Goal: Transaction & Acquisition: Purchase product/service

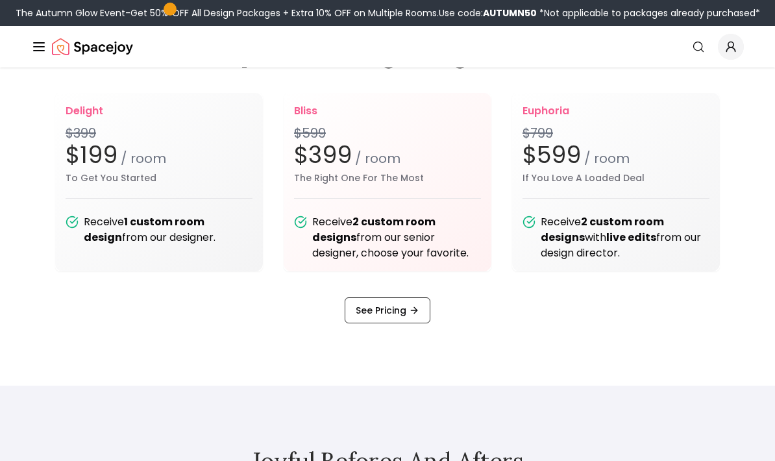
scroll to position [1596, 0]
click at [363, 324] on link "See Pricing" at bounding box center [388, 311] width 86 height 26
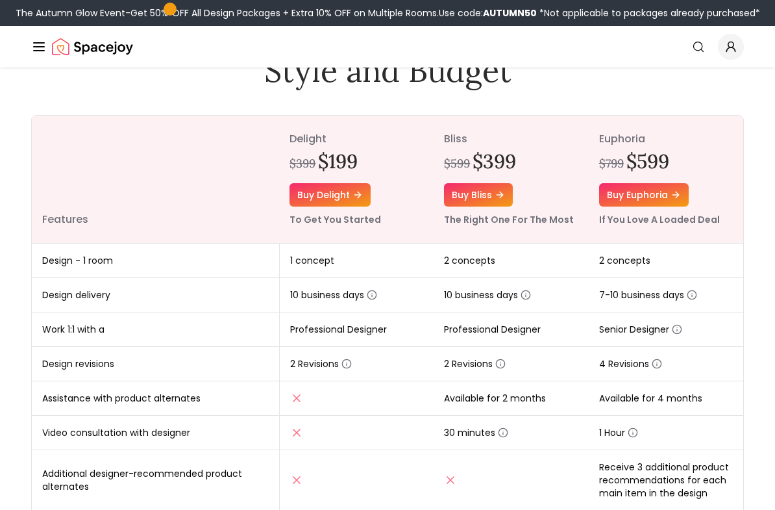
scroll to position [123, 0]
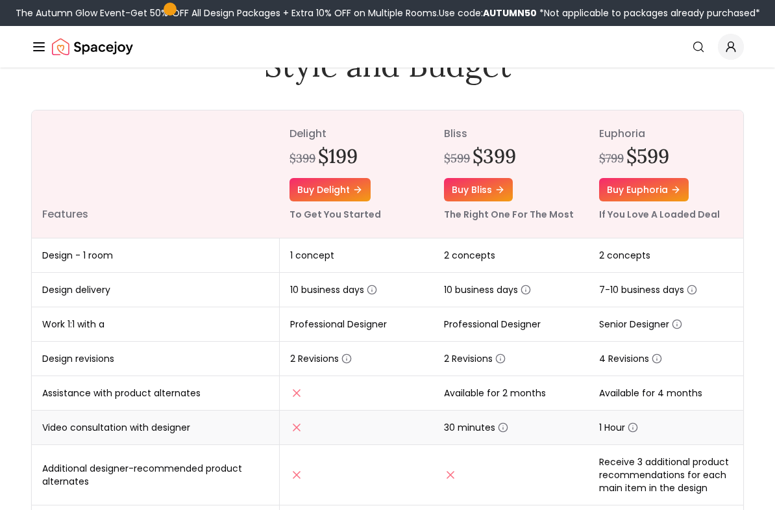
click at [495, 421] on span "30 minutes" at bounding box center [476, 427] width 64 height 13
click at [502, 427] on icon "button" at bounding box center [503, 428] width 10 height 10
click at [66, 371] on td "Design revisions" at bounding box center [155, 359] width 247 height 34
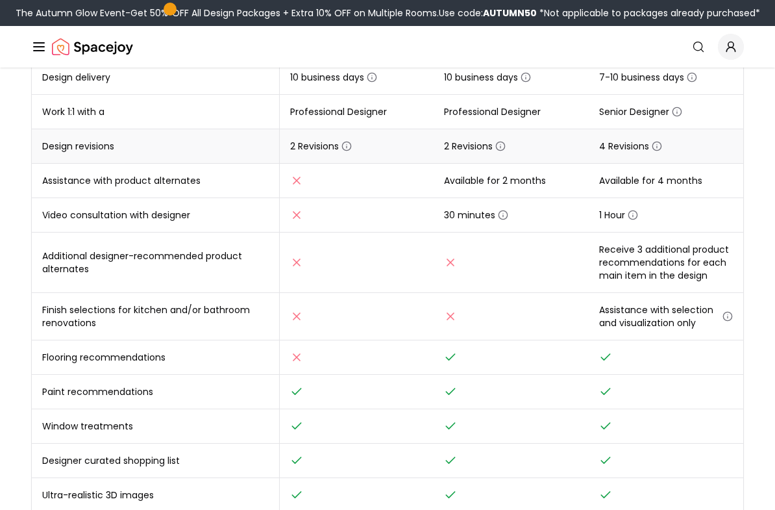
scroll to position [334, 0]
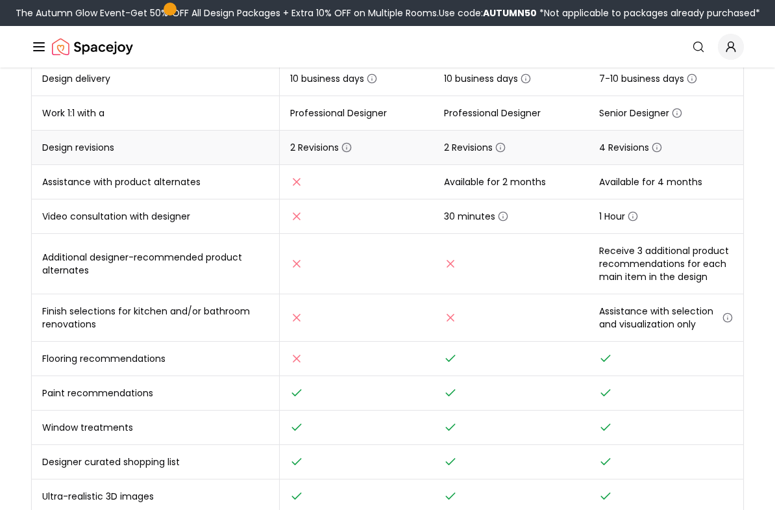
click at [352, 151] on icon "button" at bounding box center [347, 147] width 10 height 10
click at [94, 316] on td "Finish selections for kitchen and/or bathroom renovations" at bounding box center [155, 317] width 247 height 47
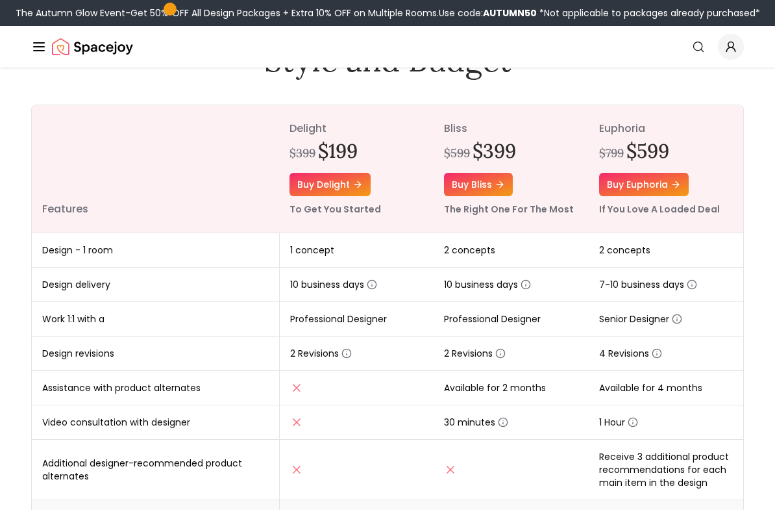
scroll to position [128, 0]
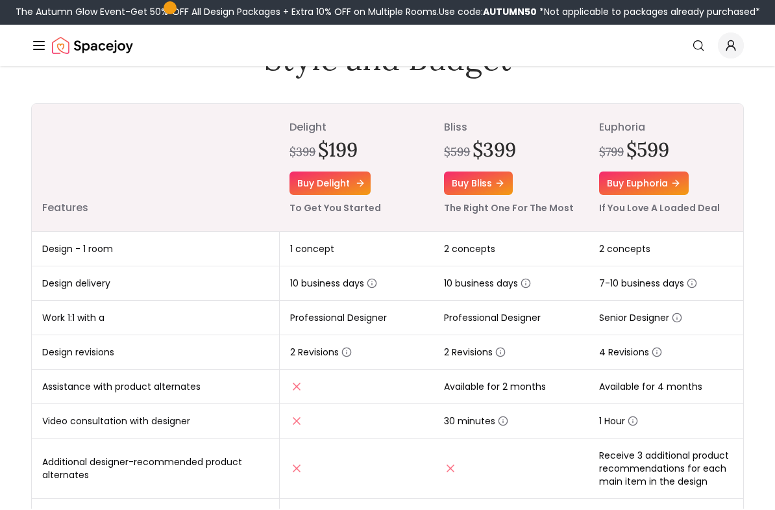
click at [322, 185] on link "Buy delight" at bounding box center [330, 184] width 81 height 23
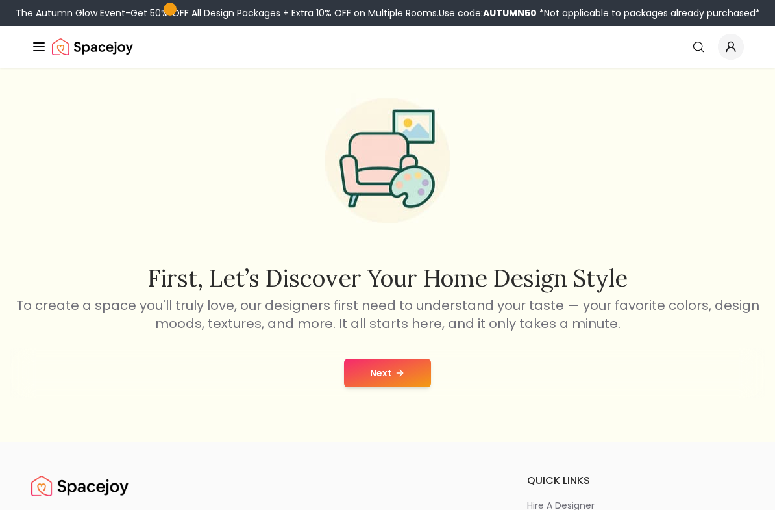
click at [366, 387] on button "Next" at bounding box center [387, 372] width 87 height 29
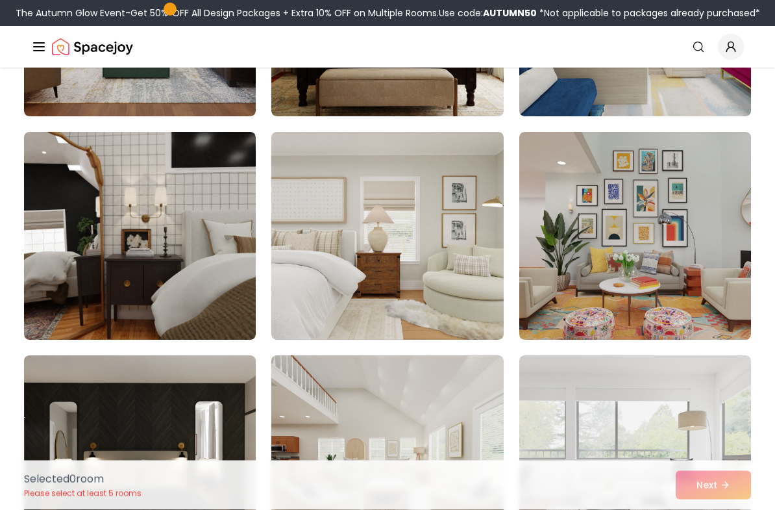
scroll to position [491, 0]
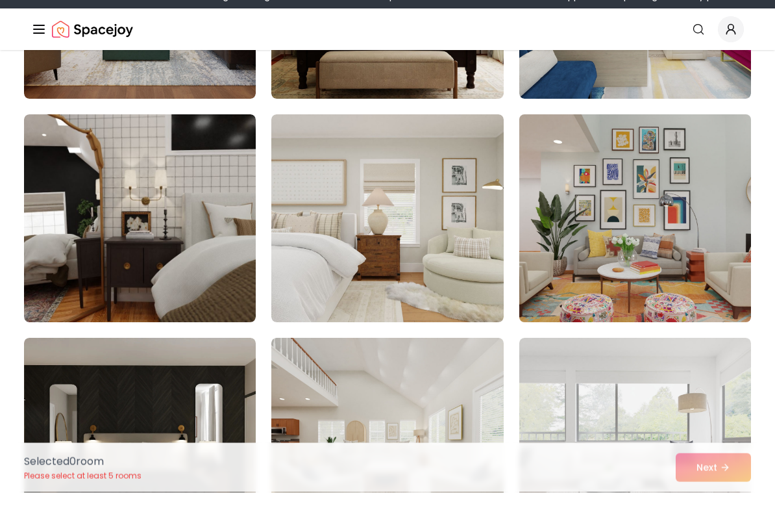
click at [555, 248] on img at bounding box center [636, 236] width 244 height 218
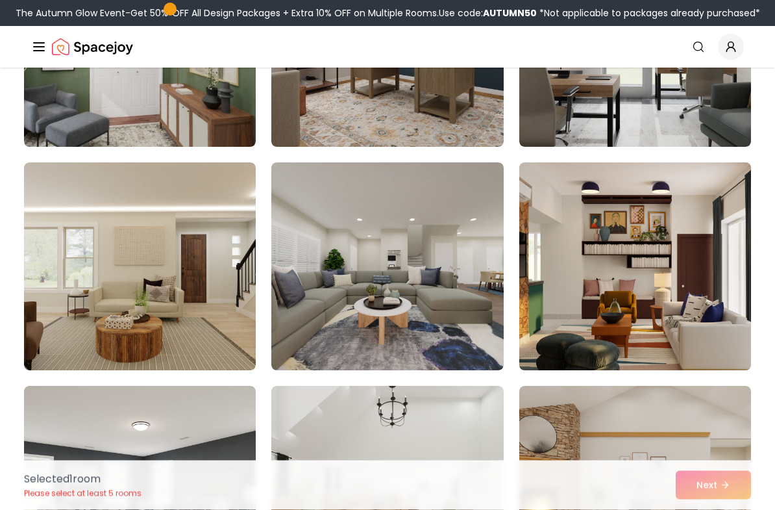
scroll to position [1131, 0]
click at [567, 303] on img at bounding box center [636, 266] width 244 height 218
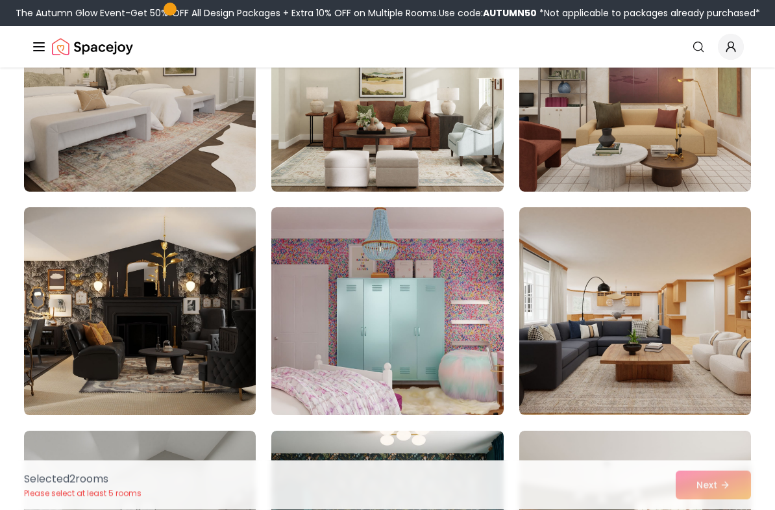
scroll to position [1981, 0]
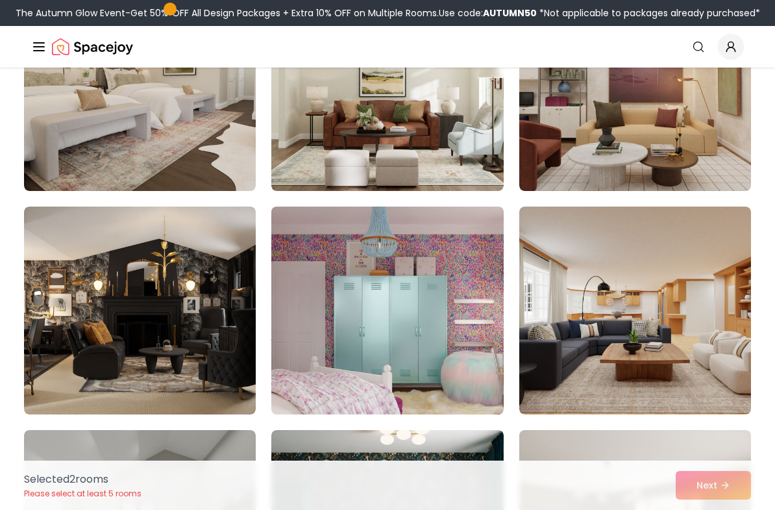
click at [297, 378] on img at bounding box center [388, 310] width 244 height 218
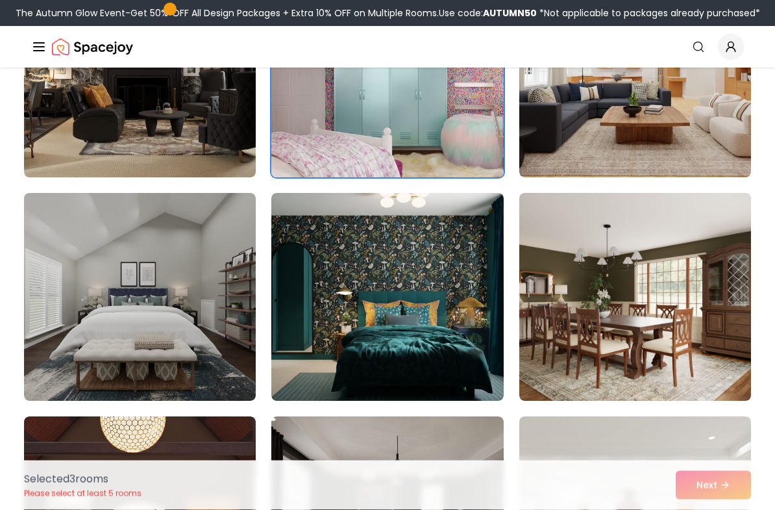
scroll to position [2218, 0]
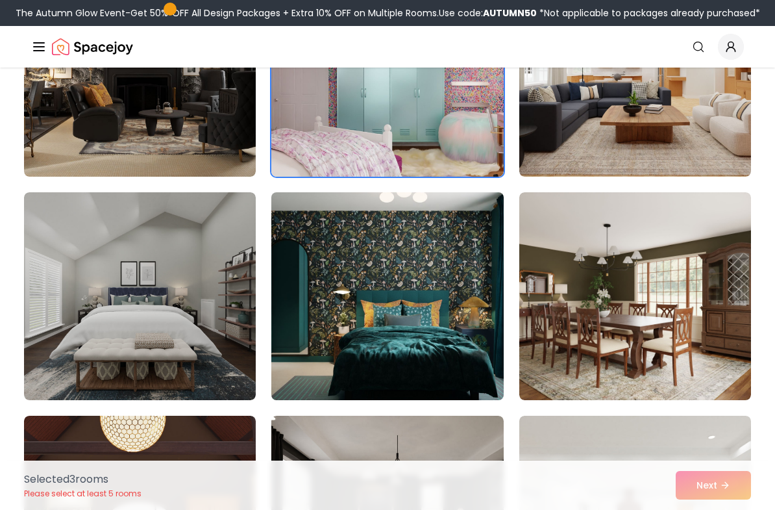
click at [325, 358] on img at bounding box center [388, 296] width 244 height 218
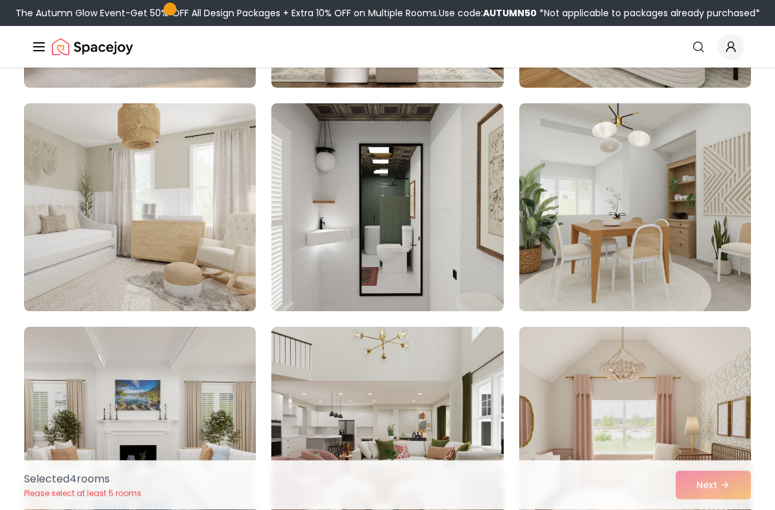
scroll to position [4318, 0]
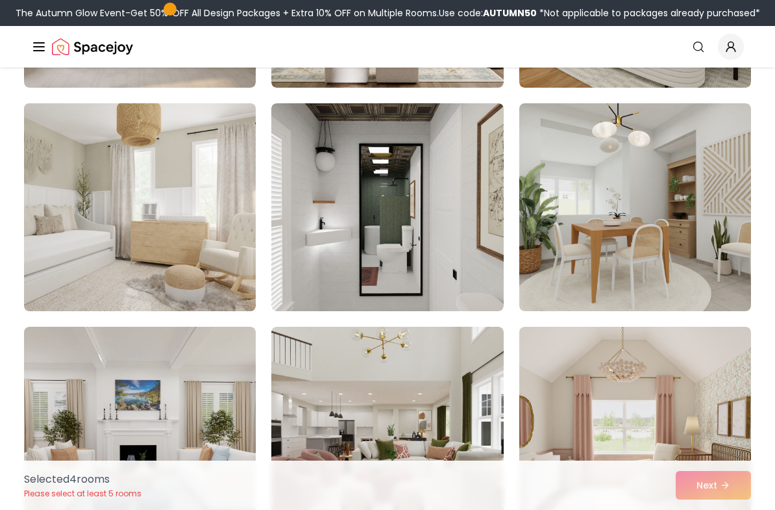
click at [140, 273] on img at bounding box center [140, 207] width 244 height 218
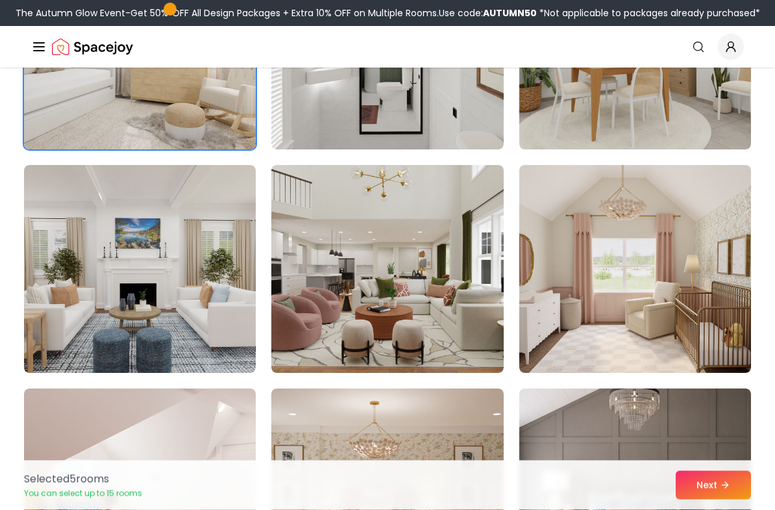
scroll to position [4480, 0]
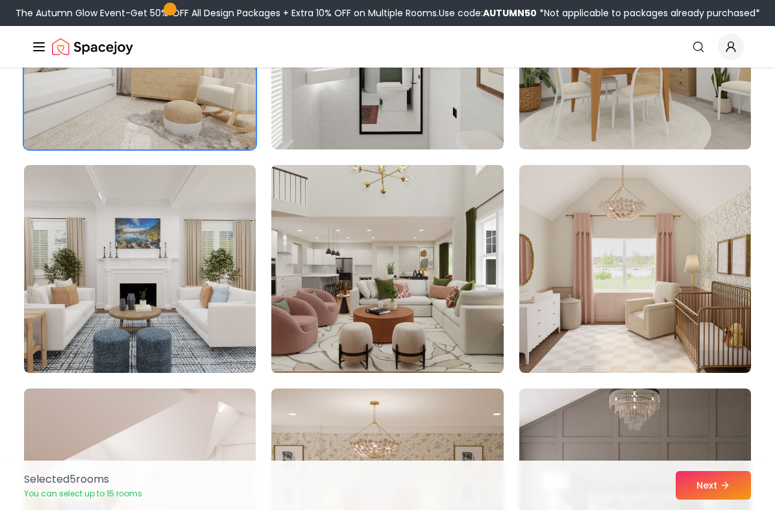
click at [344, 312] on img at bounding box center [388, 269] width 244 height 218
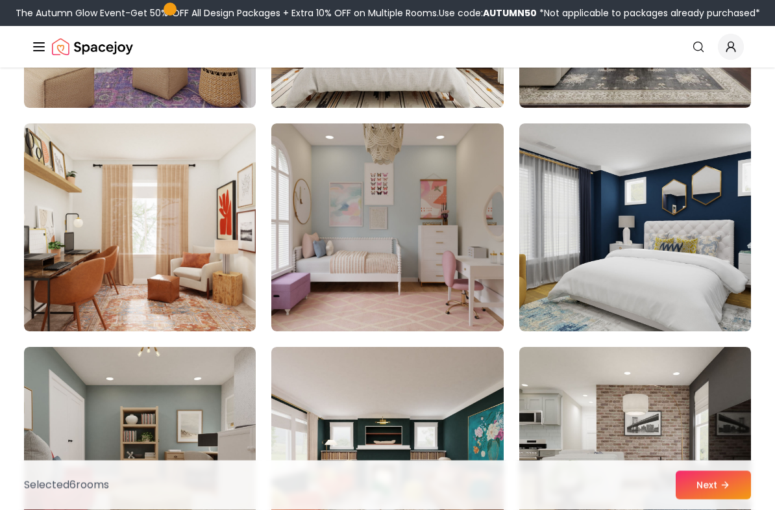
scroll to position [6532, 0]
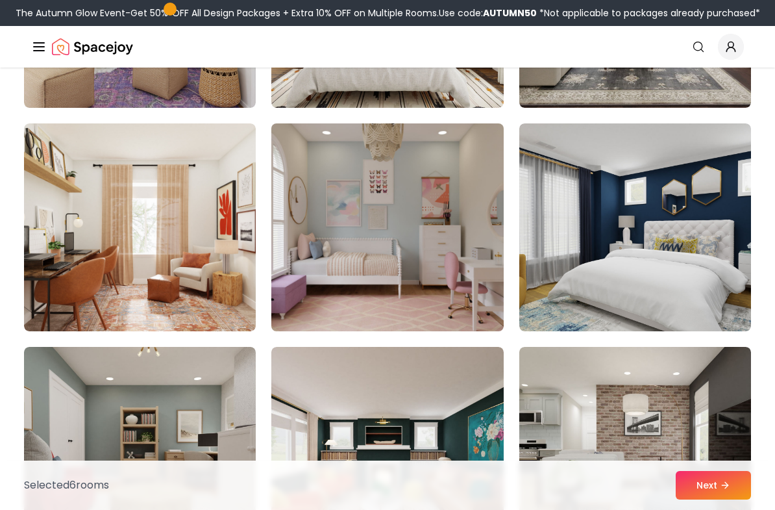
click at [312, 281] on img at bounding box center [388, 227] width 244 height 218
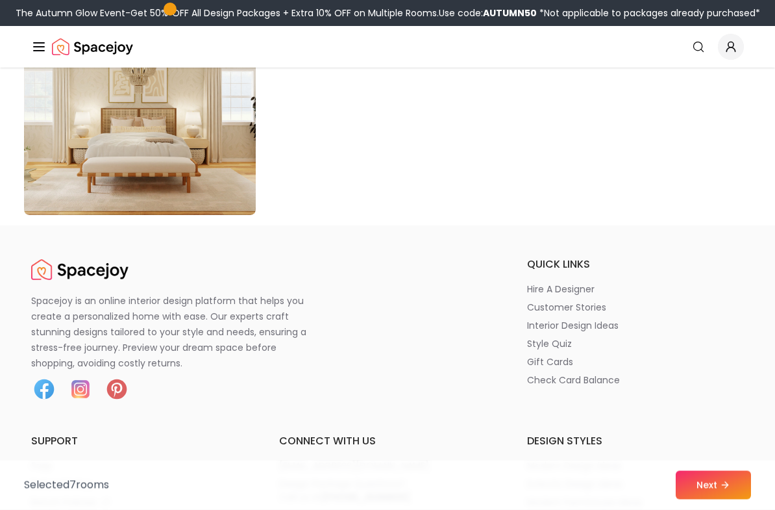
scroll to position [7543, 0]
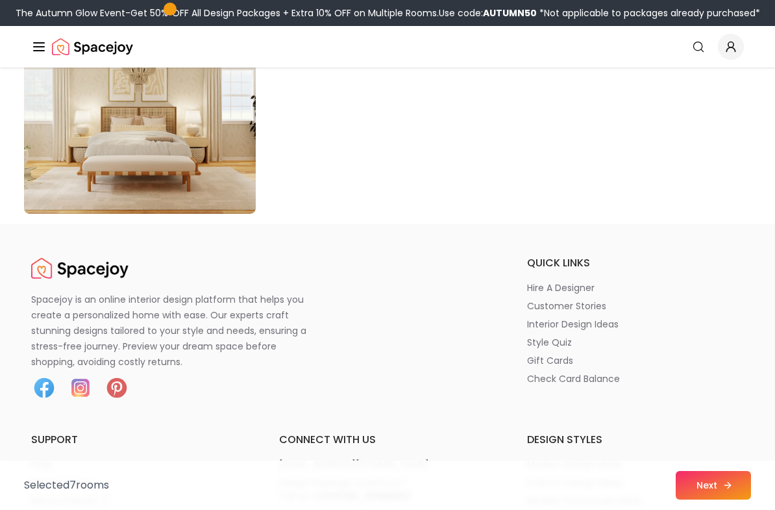
click at [697, 499] on button "Next" at bounding box center [713, 485] width 75 height 29
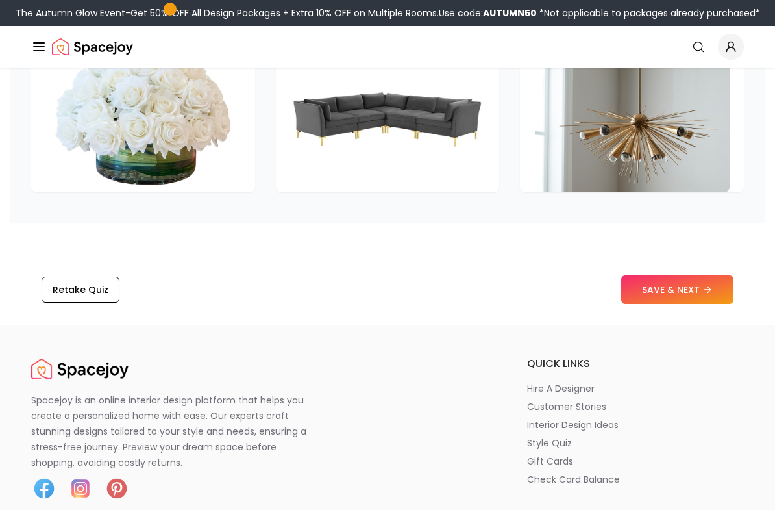
scroll to position [2109, 0]
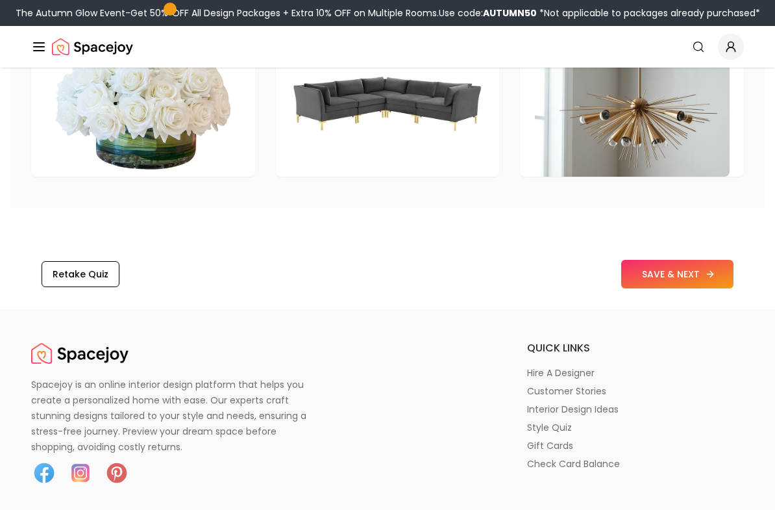
click at [685, 275] on button "SAVE & NEXT" at bounding box center [677, 274] width 112 height 29
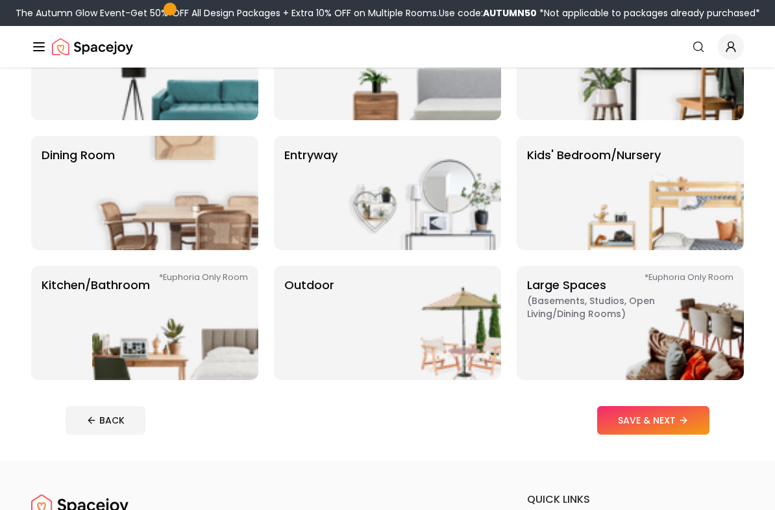
scroll to position [166, 0]
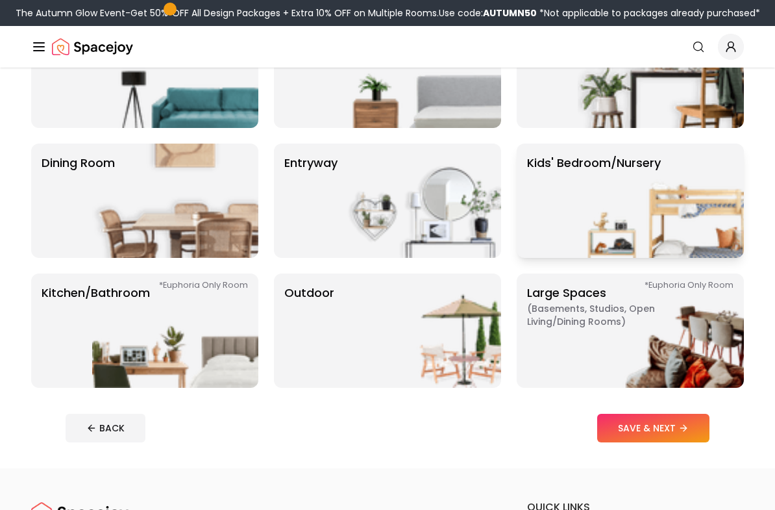
click at [551, 192] on p "Kids' Bedroom/Nursery" at bounding box center [594, 201] width 134 height 94
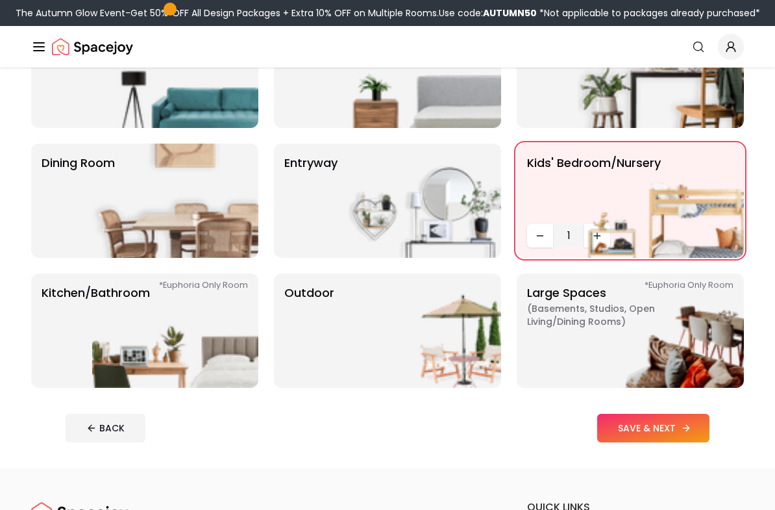
click at [634, 430] on button "SAVE & NEXT" at bounding box center [653, 428] width 112 height 29
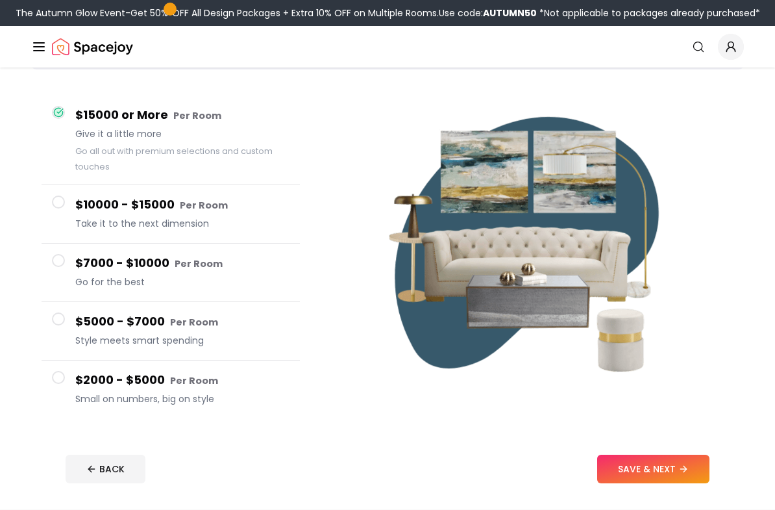
scroll to position [87, 0]
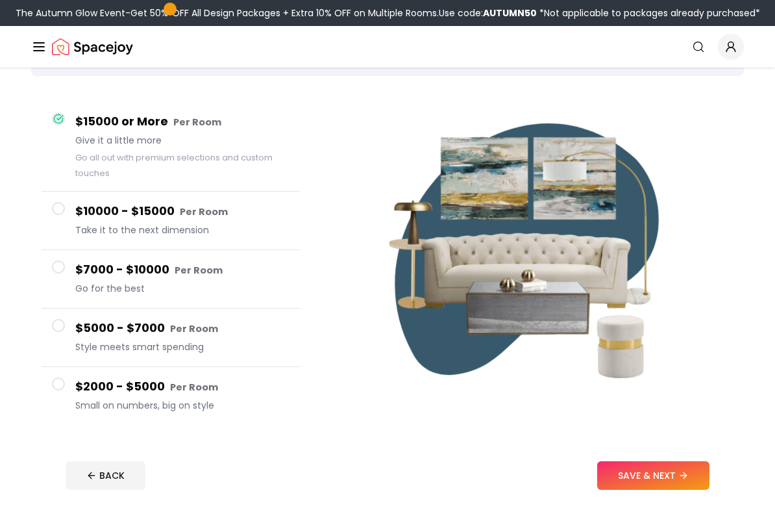
click at [60, 325] on span at bounding box center [58, 326] width 13 height 13
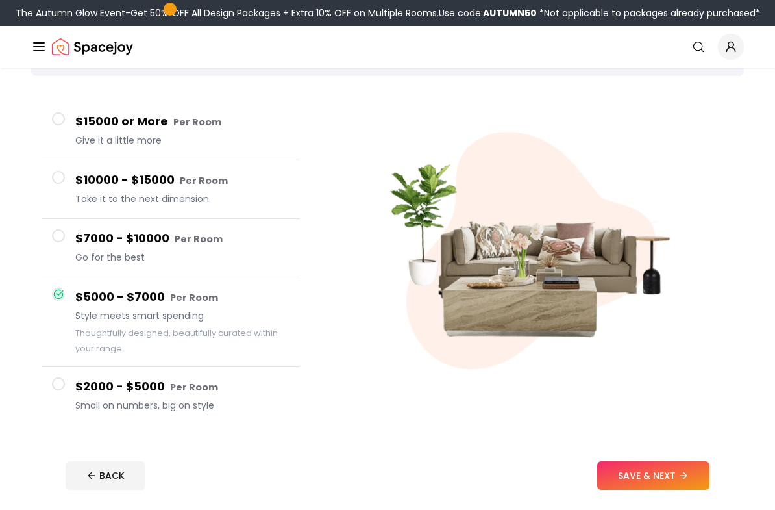
click at [68, 243] on button "$7000 - $10000 Per Room Go for the best" at bounding box center [171, 249] width 258 height 58
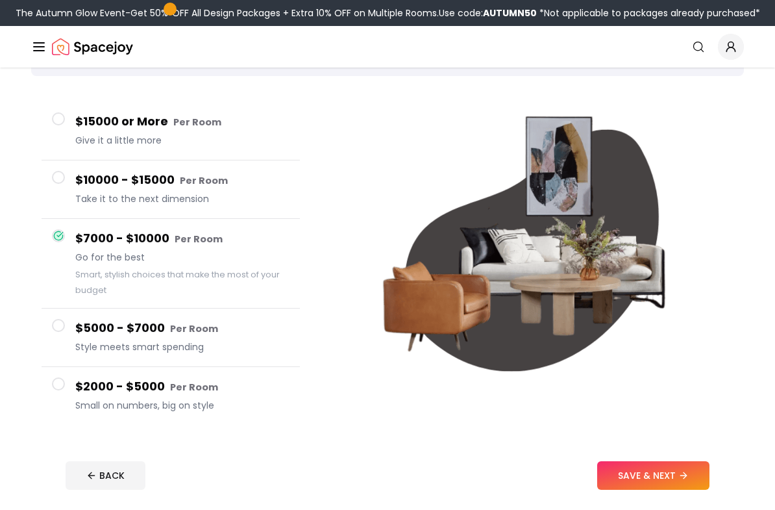
click at [61, 329] on span at bounding box center [58, 326] width 13 height 13
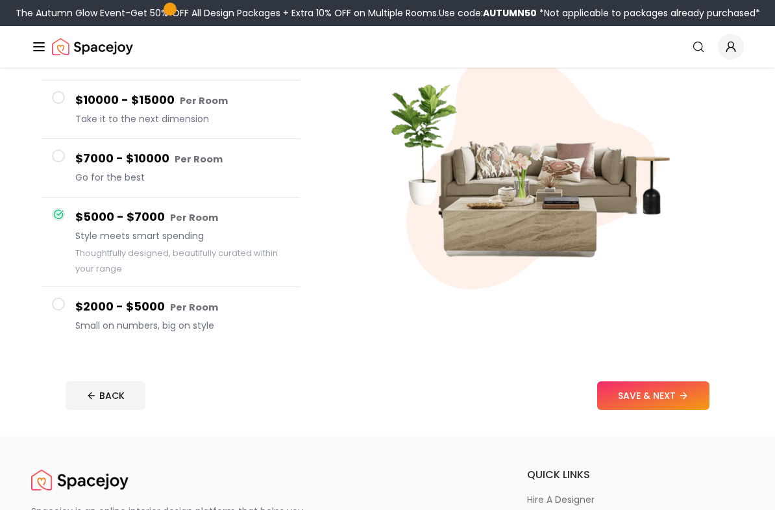
scroll to position [169, 0]
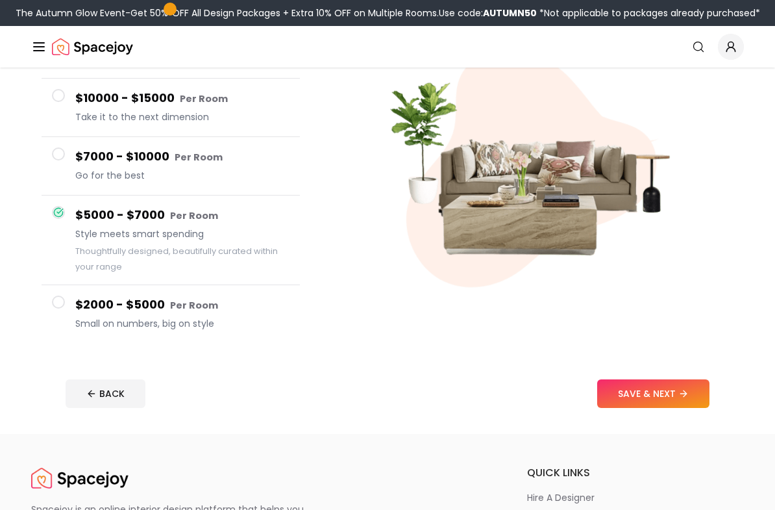
click at [636, 403] on button "SAVE & NEXT" at bounding box center [653, 393] width 112 height 29
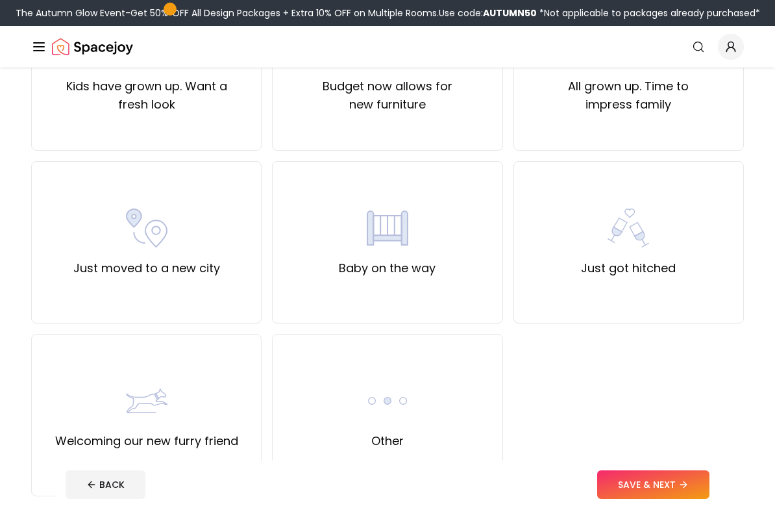
scroll to position [364, 0]
click at [373, 245] on img at bounding box center [388, 228] width 42 height 42
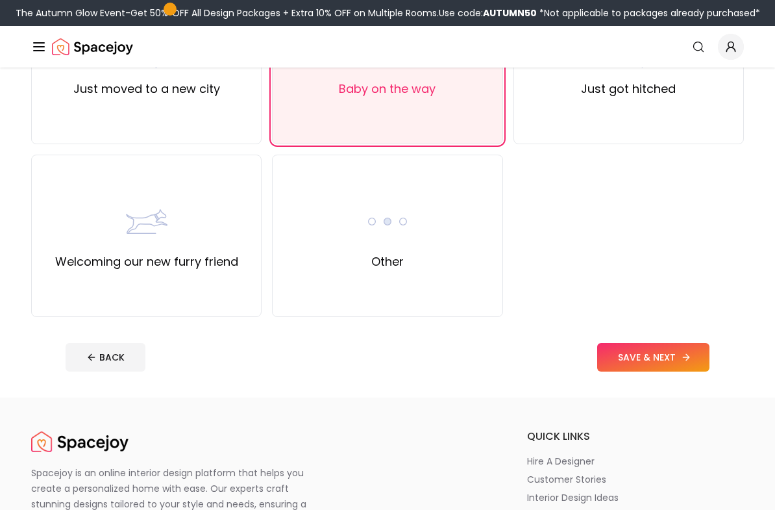
click at [618, 366] on button "SAVE & NEXT" at bounding box center [653, 358] width 112 height 29
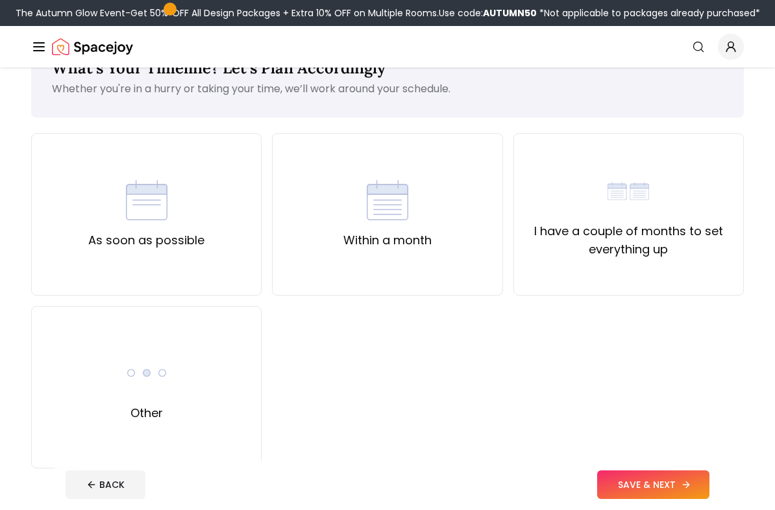
scroll to position [46, 0]
click at [60, 253] on div "As soon as possible" at bounding box center [146, 214] width 231 height 162
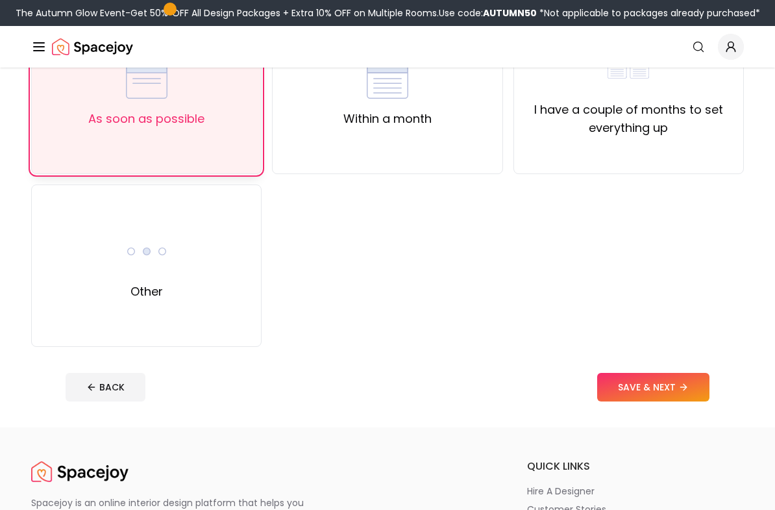
scroll to position [168, 0]
click at [631, 397] on button "SAVE & NEXT" at bounding box center [653, 387] width 112 height 29
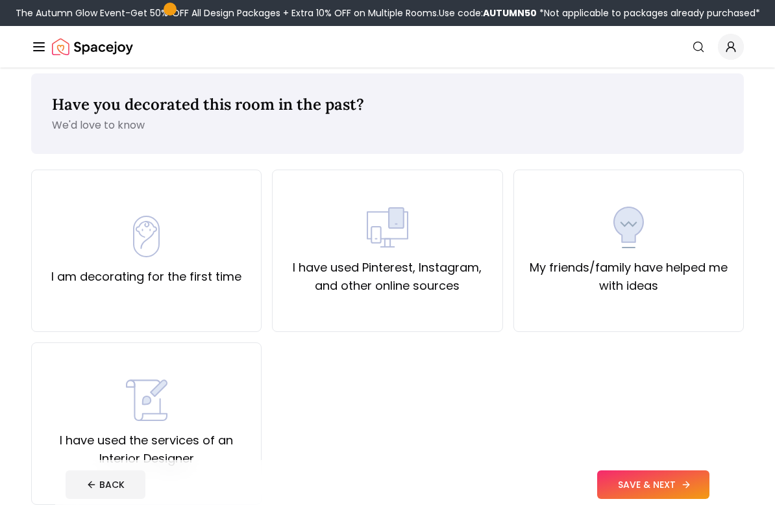
scroll to position [10, 0]
click at [88, 275] on label "I am decorating for the first time" at bounding box center [146, 277] width 190 height 18
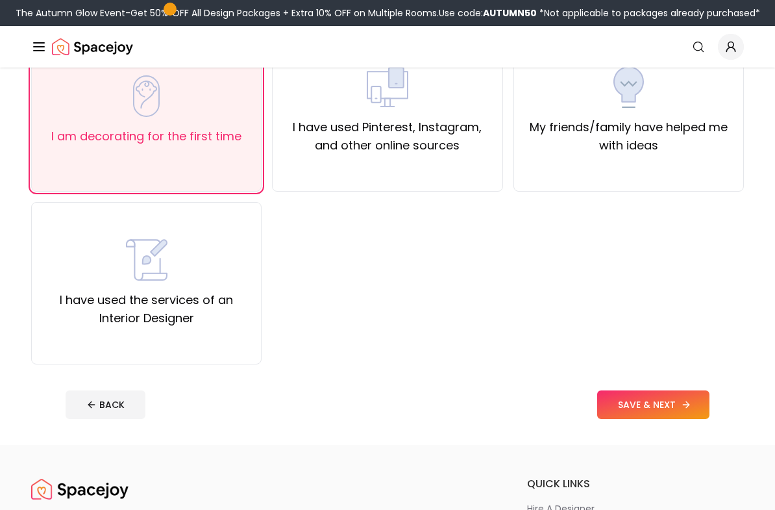
click at [623, 411] on button "SAVE & NEXT" at bounding box center [653, 405] width 112 height 29
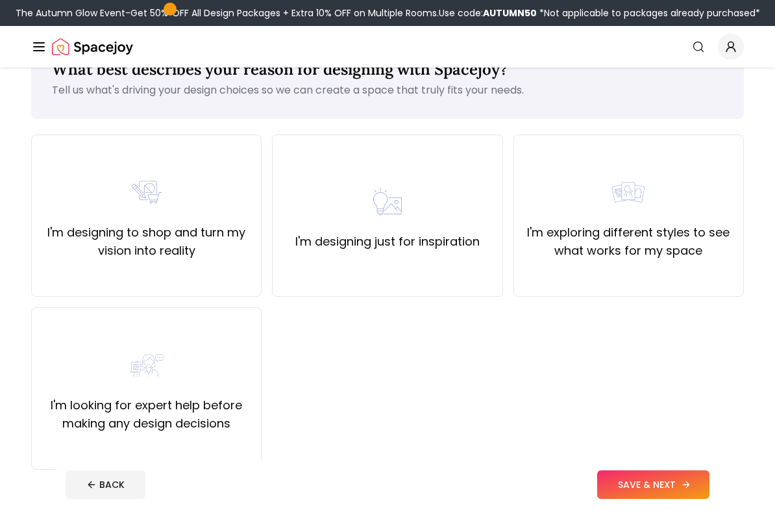
scroll to position [53, 0]
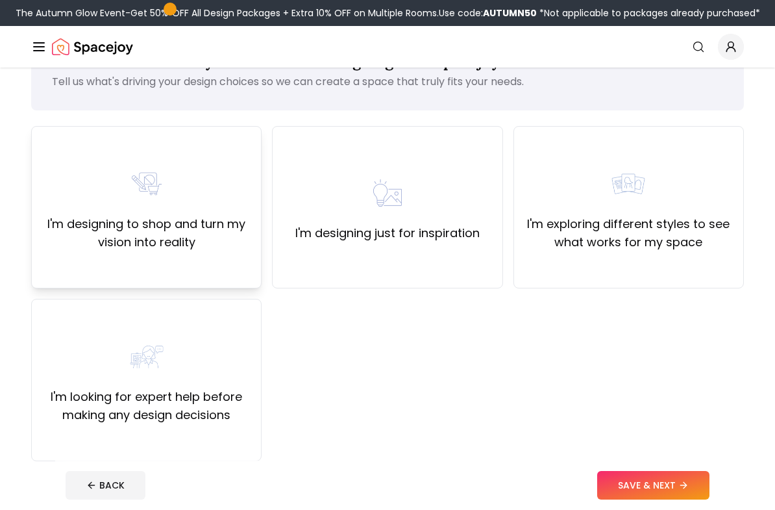
click at [81, 264] on div "I'm designing to shop and turn my vision into reality" at bounding box center [146, 207] width 231 height 162
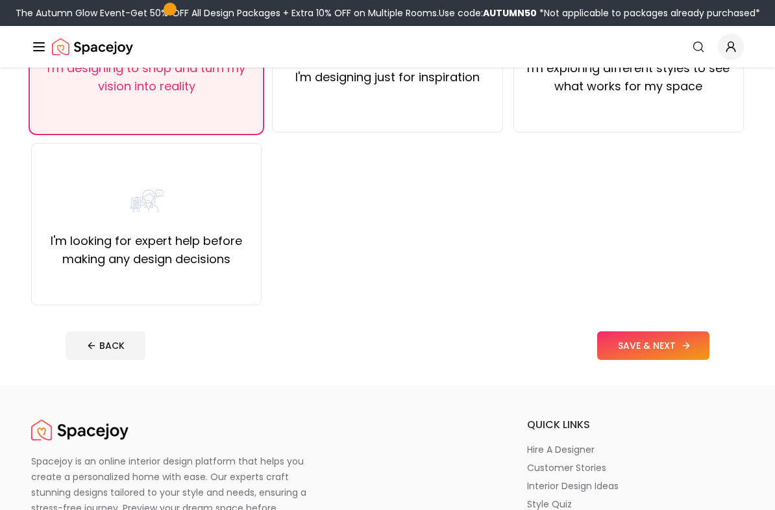
click at [646, 355] on button "SAVE & NEXT" at bounding box center [653, 346] width 112 height 29
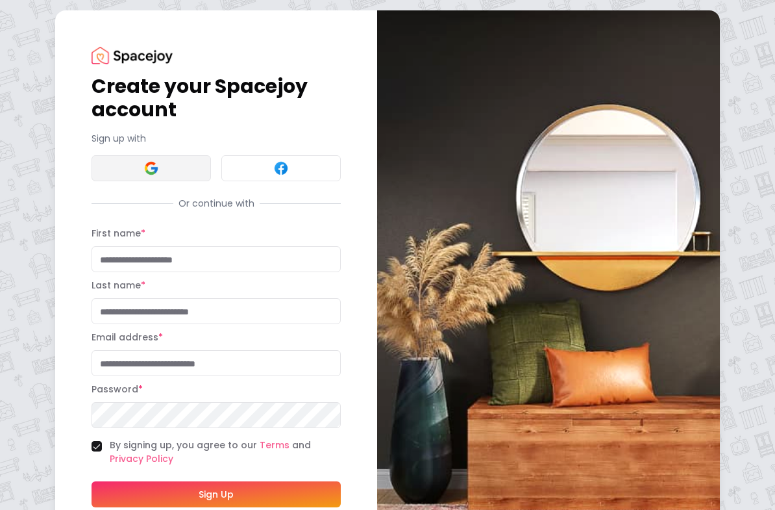
click at [127, 172] on button at bounding box center [151, 168] width 119 height 26
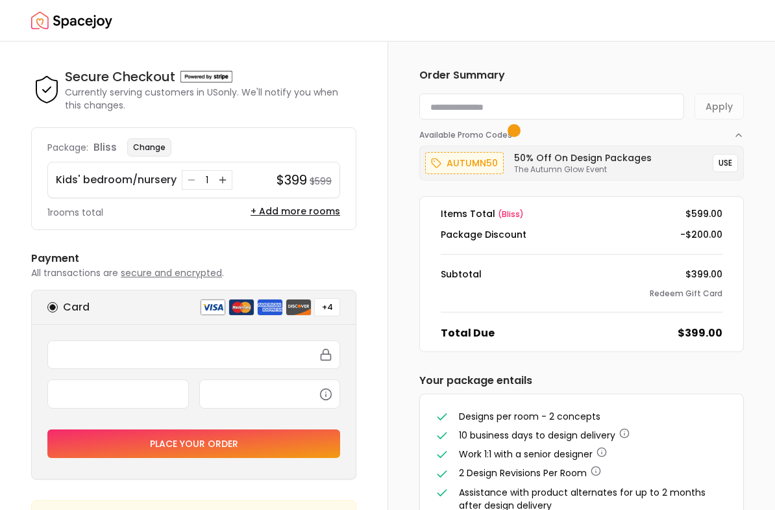
click at [135, 147] on button "Change" at bounding box center [149, 147] width 44 height 18
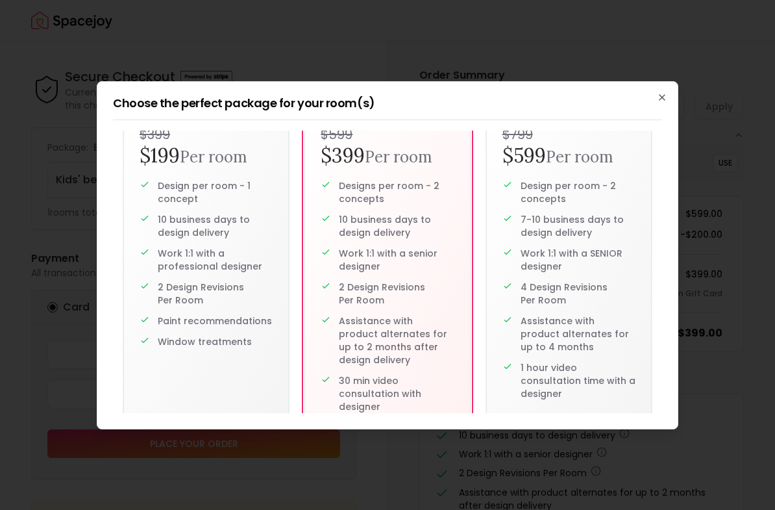
scroll to position [52, 0]
click at [208, 336] on p "Window treatments" at bounding box center [205, 342] width 94 height 13
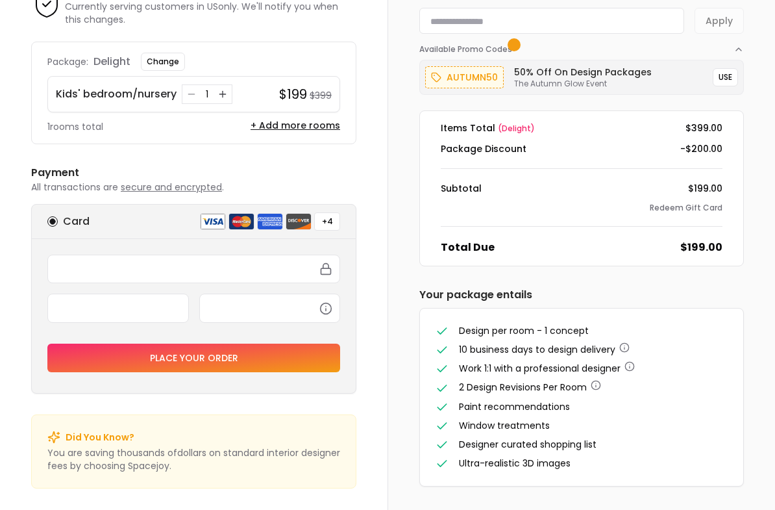
scroll to position [87, 0]
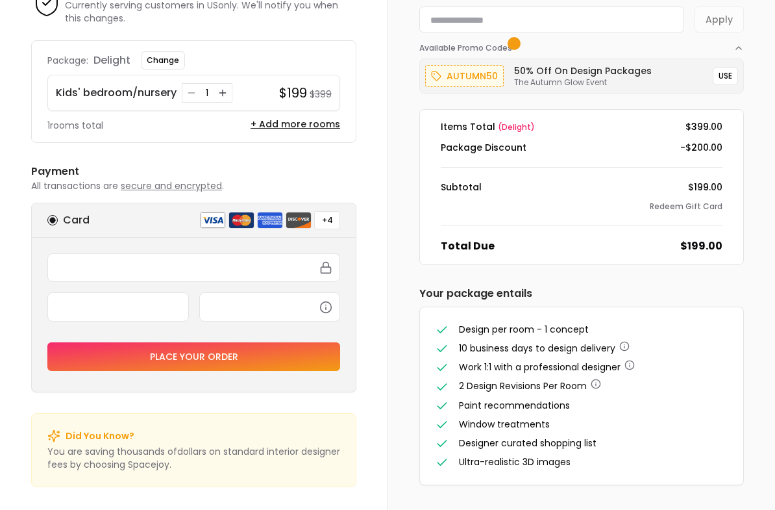
click at [121, 369] on button "Place your order" at bounding box center [193, 356] width 293 height 29
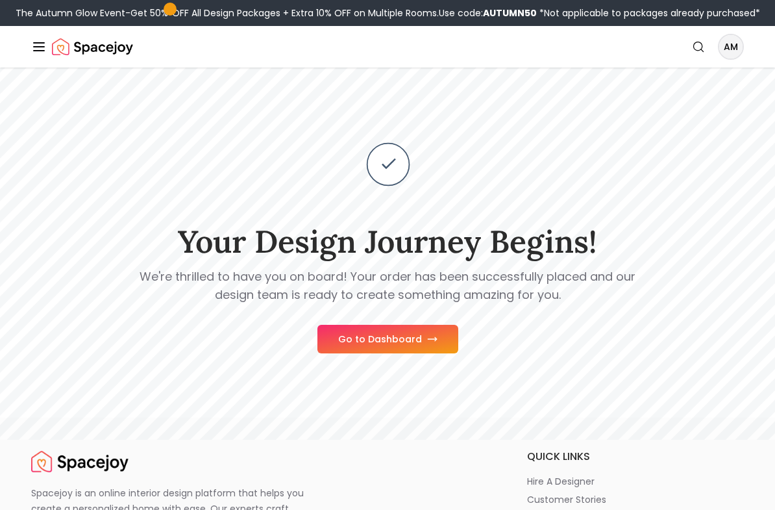
click at [369, 353] on button "Go to Dashboard" at bounding box center [388, 339] width 141 height 29
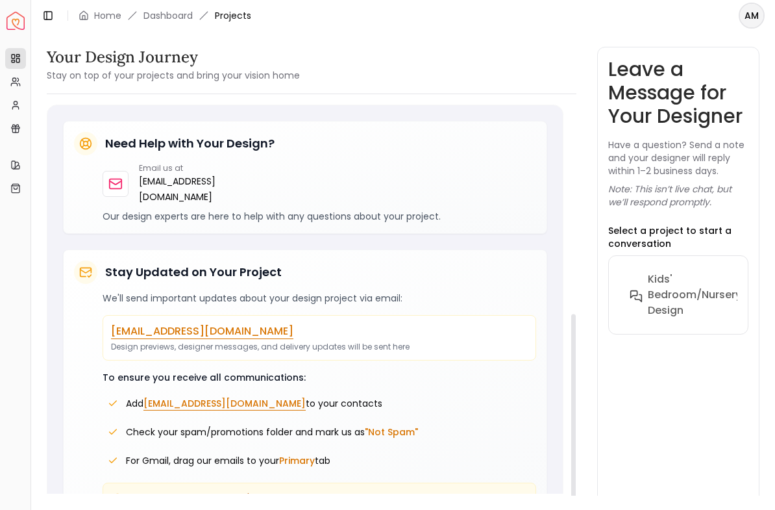
click at [229, 10] on span "Projects" at bounding box center [233, 15] width 36 height 13
click at [162, 18] on link "Dashboard" at bounding box center [168, 15] width 49 height 13
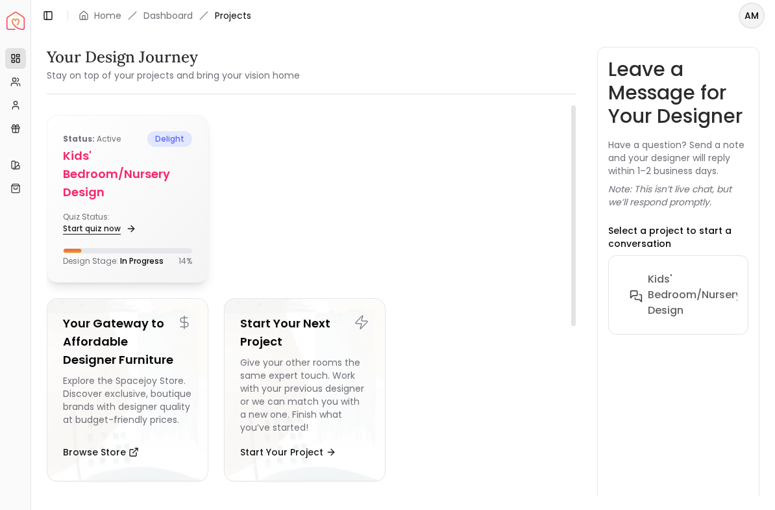
click at [84, 230] on link "Start quiz now" at bounding box center [98, 229] width 71 height 18
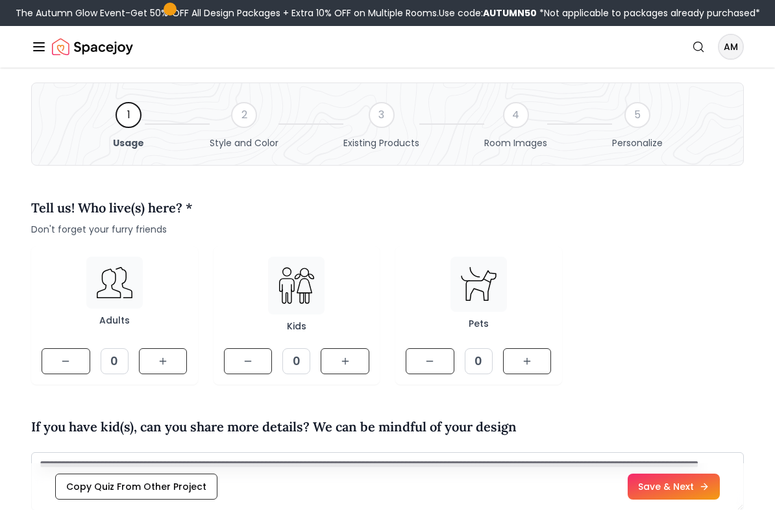
scroll to position [35, 0]
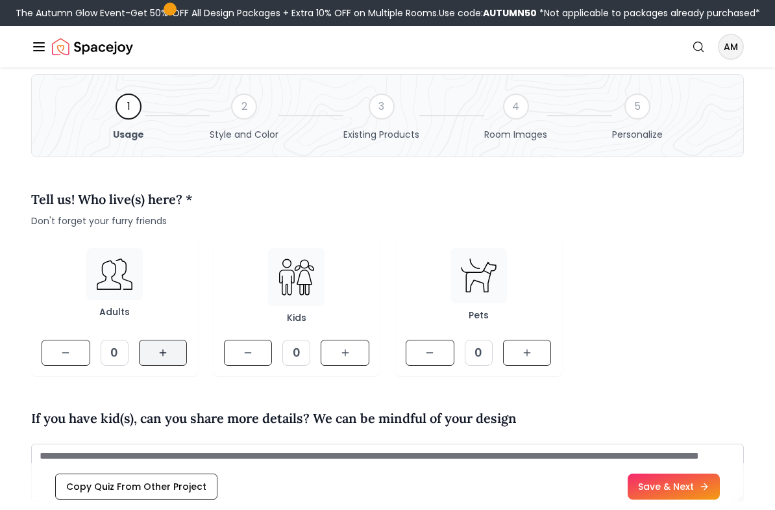
click at [163, 349] on icon at bounding box center [163, 352] width 10 height 10
click at [168, 358] on button at bounding box center [163, 353] width 49 height 26
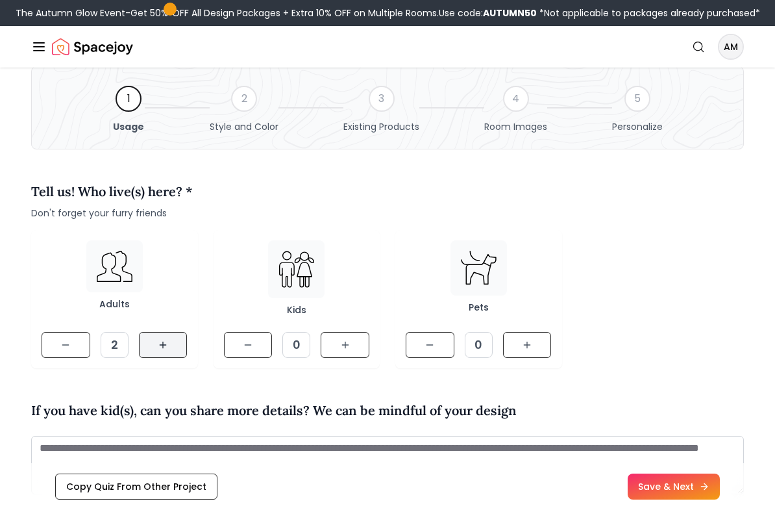
scroll to position [0, 0]
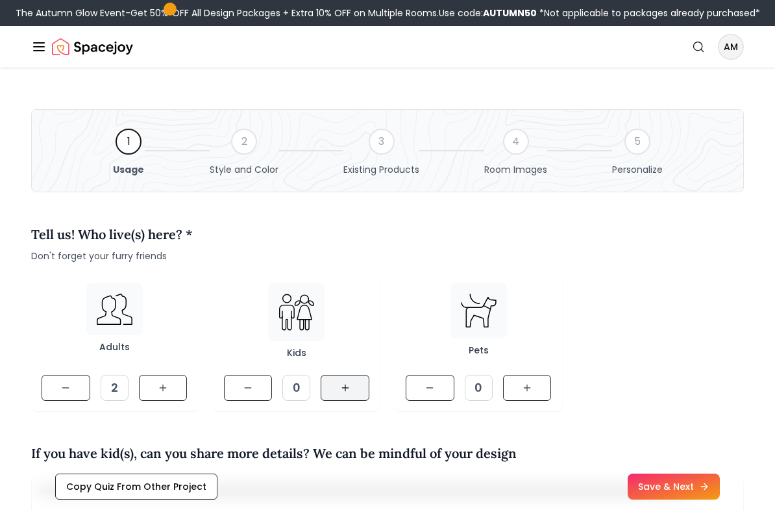
click at [340, 385] on icon at bounding box center [345, 388] width 10 height 10
click at [338, 392] on button at bounding box center [345, 388] width 49 height 26
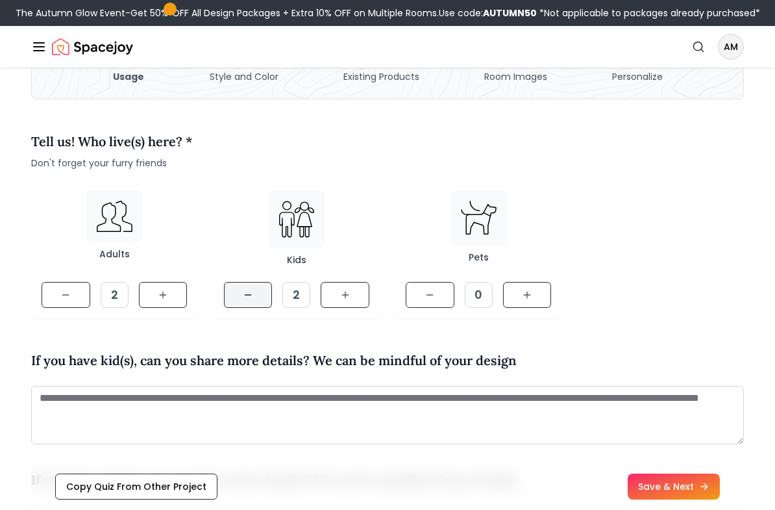
click at [243, 302] on button at bounding box center [248, 295] width 49 height 26
click at [354, 297] on button at bounding box center [345, 295] width 49 height 26
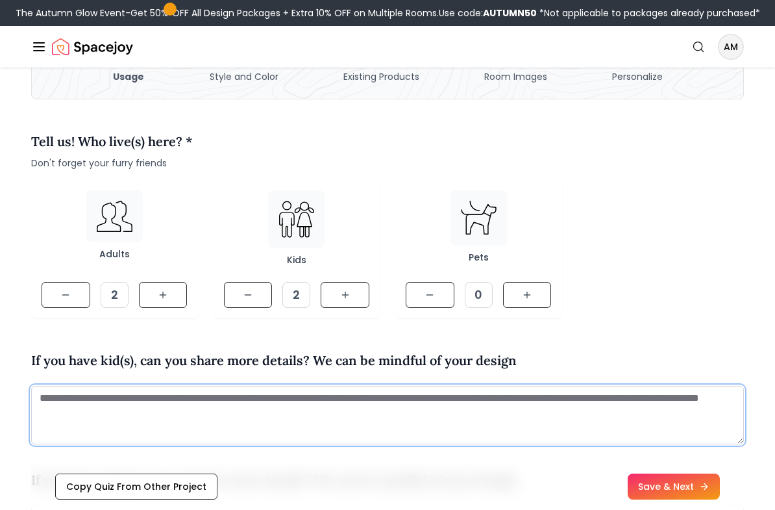
click at [251, 403] on textarea at bounding box center [387, 415] width 713 height 58
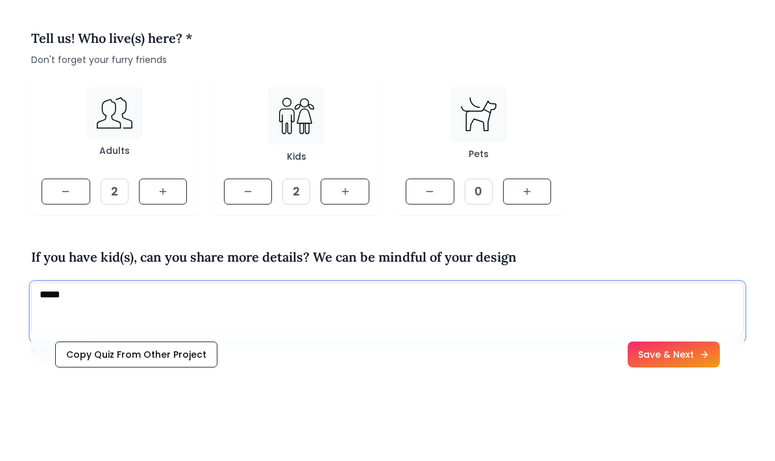
scroll to position [119, 0]
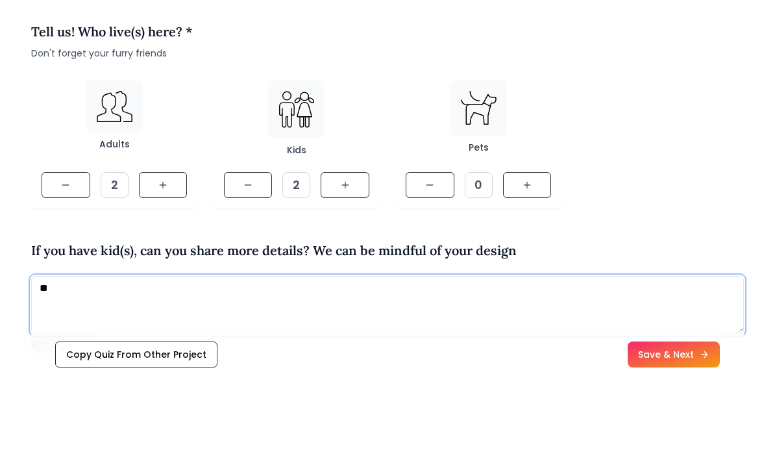
type textarea "*"
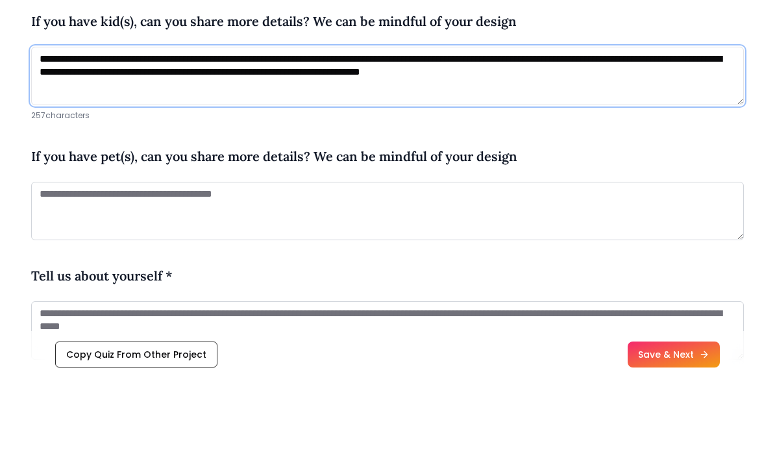
scroll to position [350, 0]
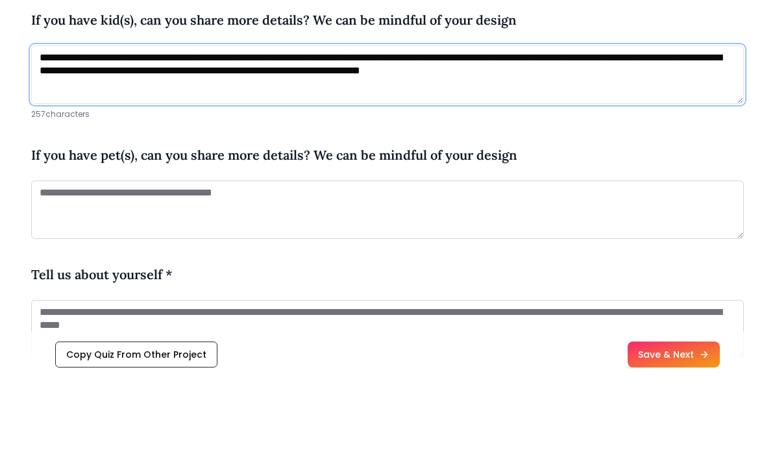
type textarea "**********"
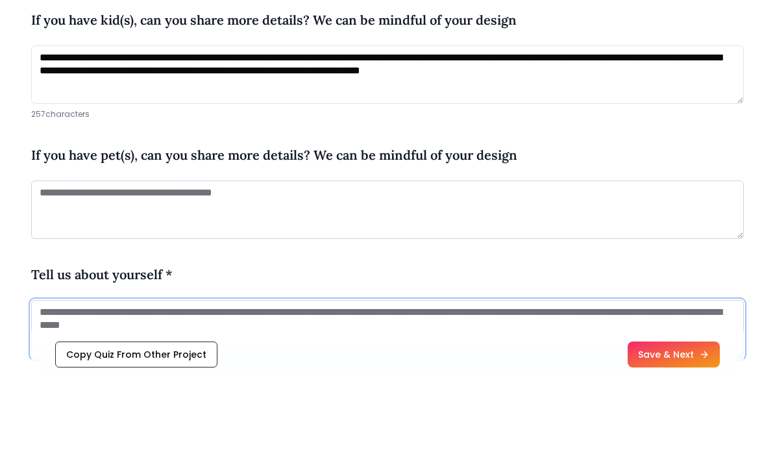
click at [53, 383] on textarea at bounding box center [387, 412] width 713 height 58
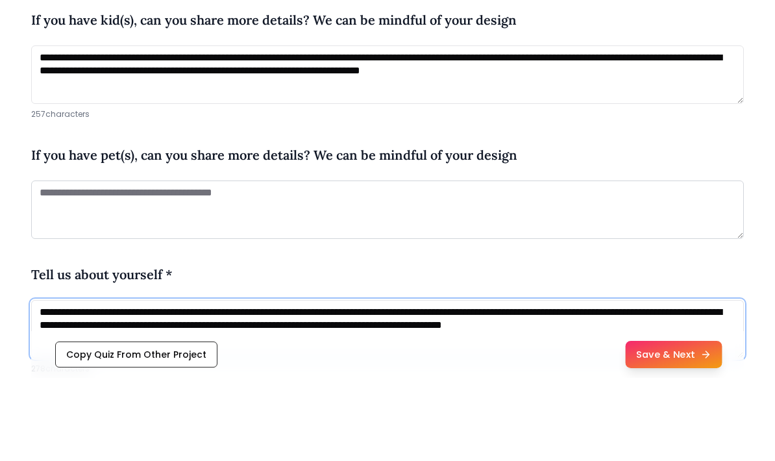
type textarea "**********"
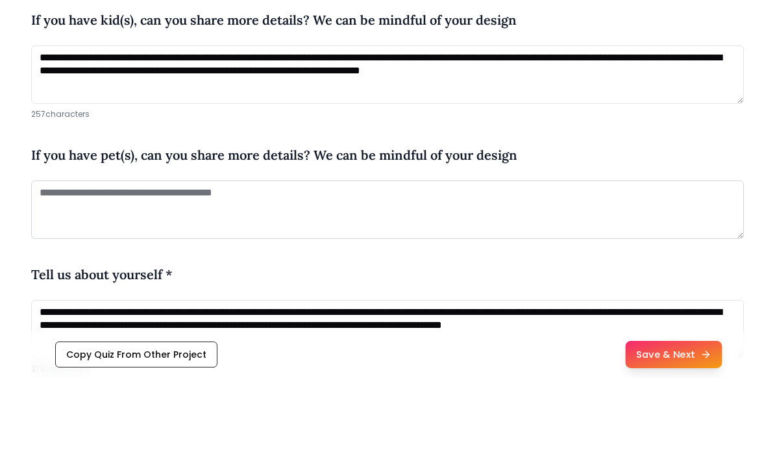
click at [639, 424] on button "Save & Next" at bounding box center [673, 437] width 97 height 27
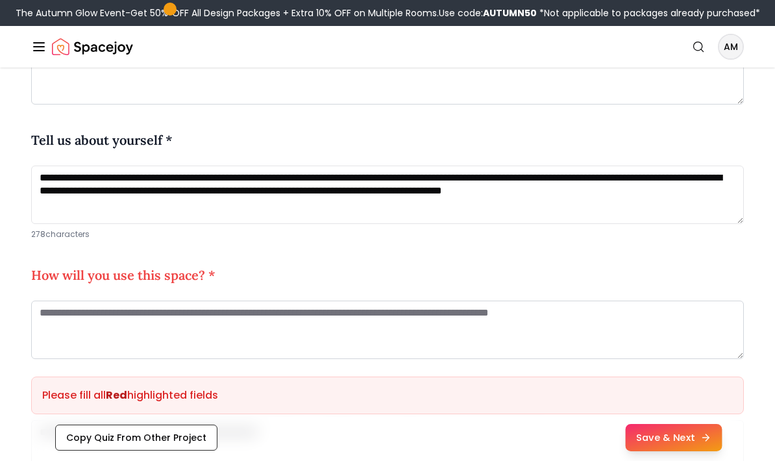
scroll to position [567, 0]
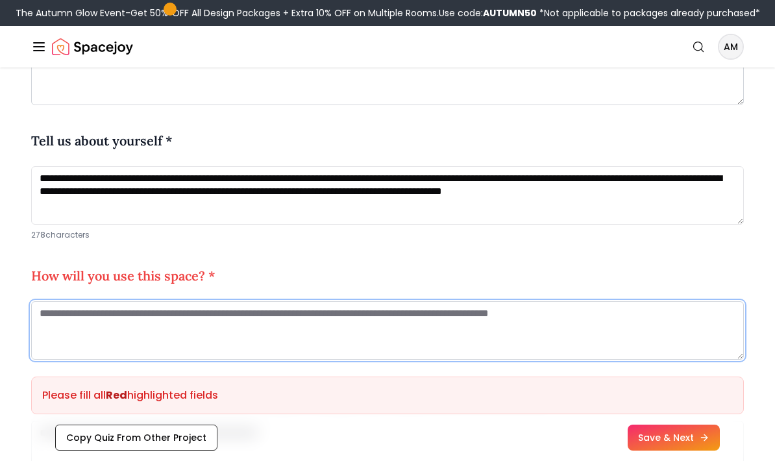
click at [62, 319] on textarea at bounding box center [387, 330] width 713 height 58
click at [50, 314] on textarea at bounding box center [387, 330] width 713 height 58
click at [66, 323] on textarea at bounding box center [387, 330] width 713 height 58
click at [58, 333] on textarea at bounding box center [387, 330] width 713 height 58
paste textarea "**********"
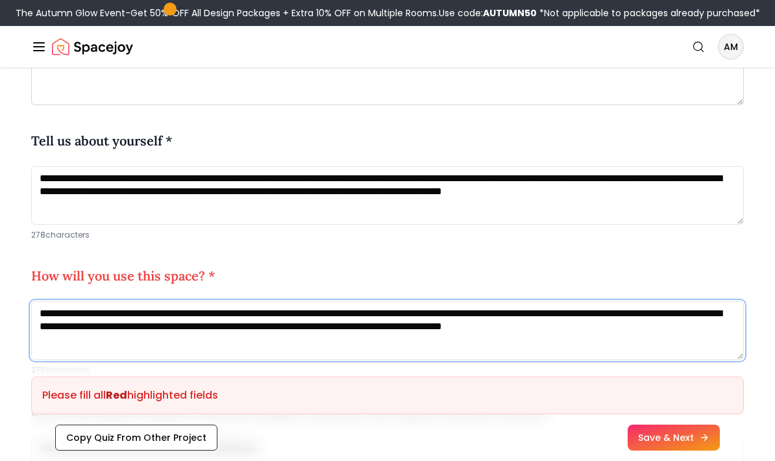
type textarea "**********"
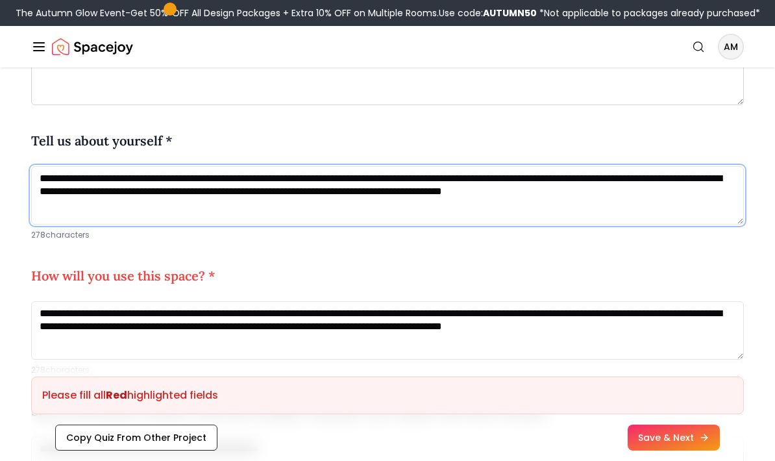
click at [195, 213] on textarea "**********" at bounding box center [387, 195] width 713 height 58
click at [84, 188] on textarea "**********" at bounding box center [387, 195] width 713 height 58
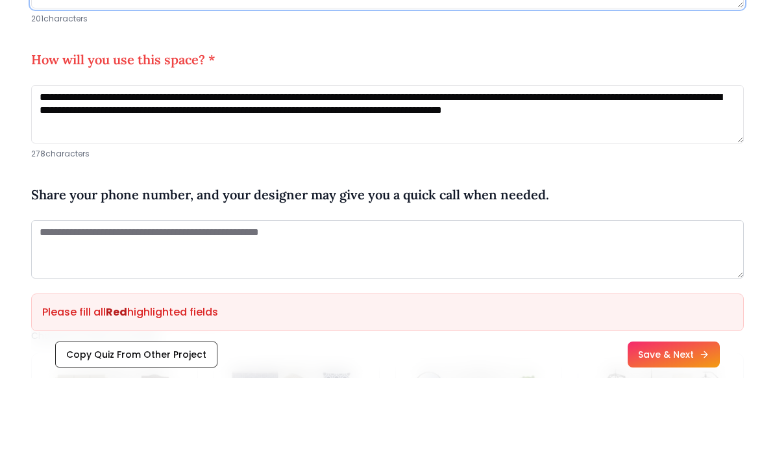
scroll to position [704, 0]
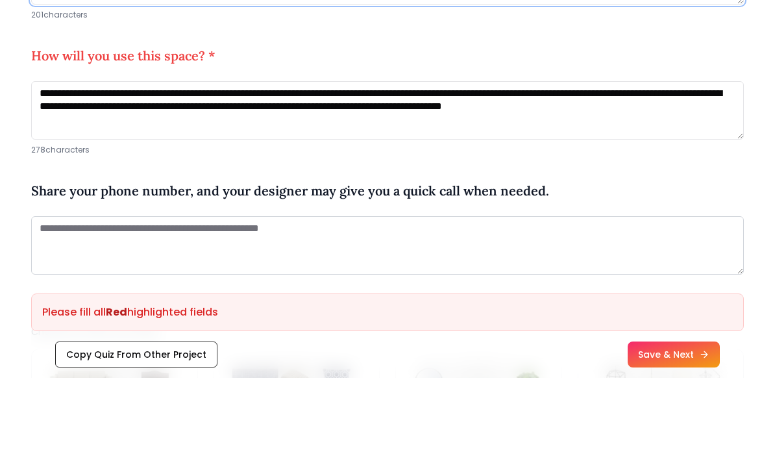
type textarea "**********"
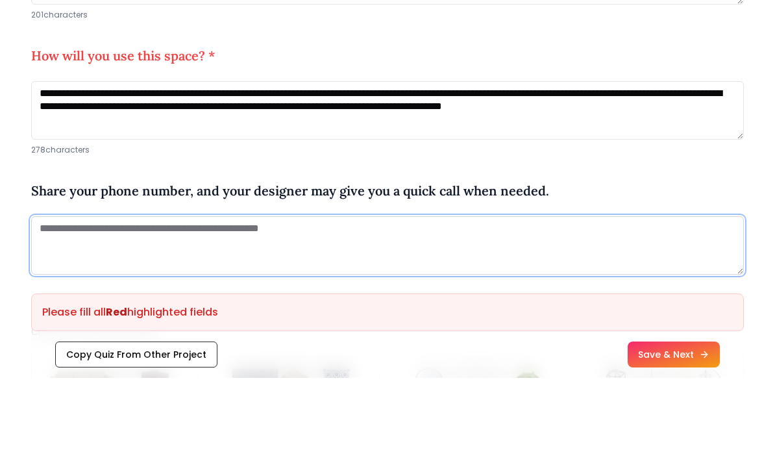
click at [55, 299] on textarea at bounding box center [387, 328] width 713 height 58
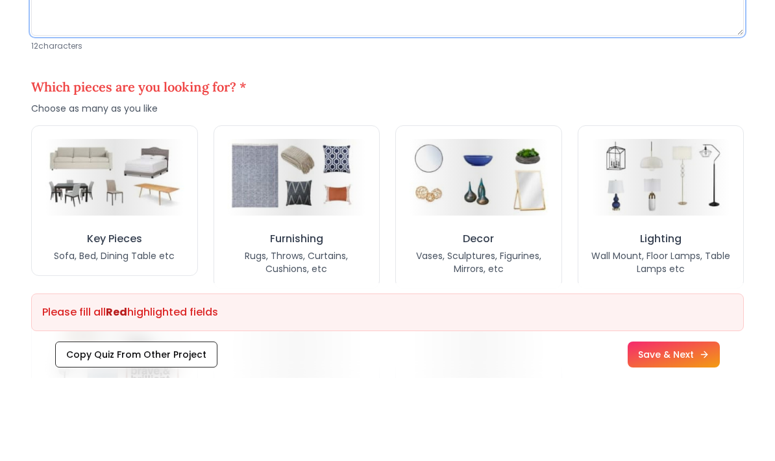
scroll to position [947, 0]
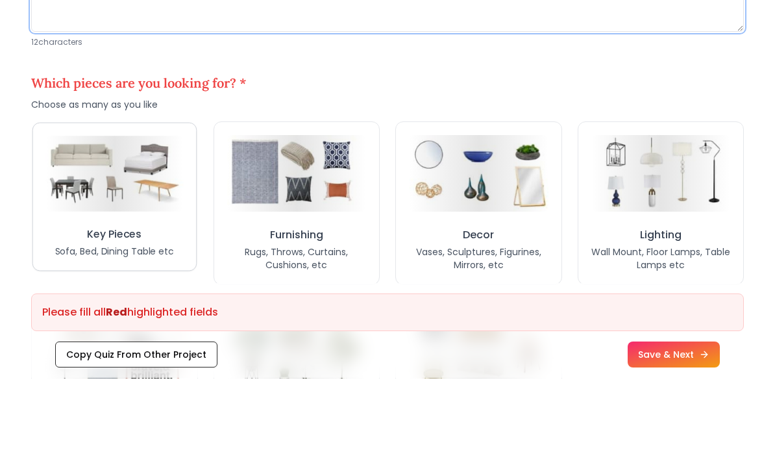
type textarea "**********"
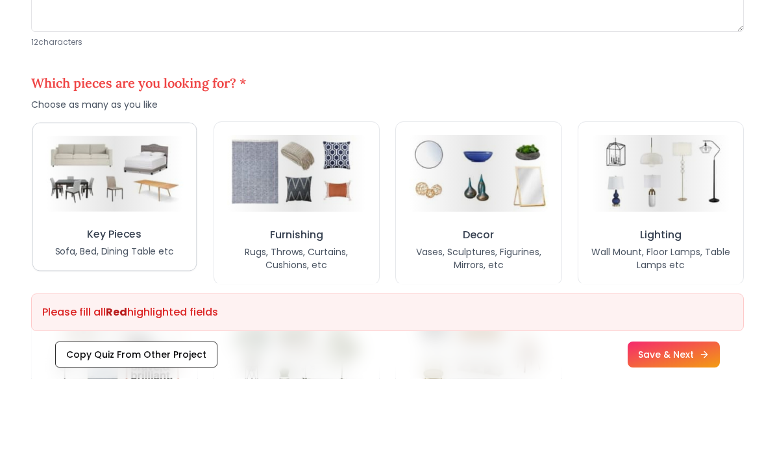
click at [84, 328] on p "Sofa, Bed, Dining Table etc" at bounding box center [114, 334] width 119 height 13
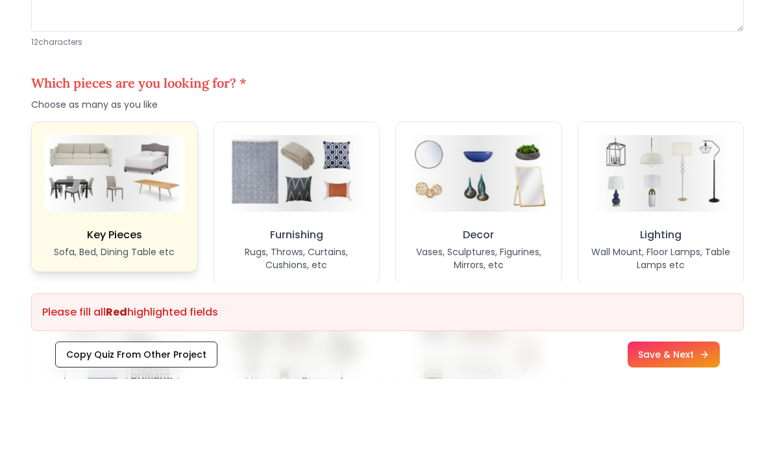
scroll to position [1030, 0]
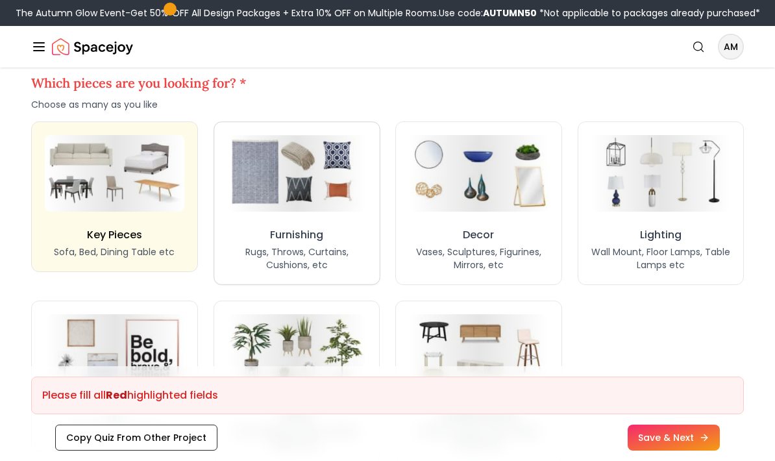
click at [283, 230] on h3 "Furnishing" at bounding box center [296, 235] width 53 height 16
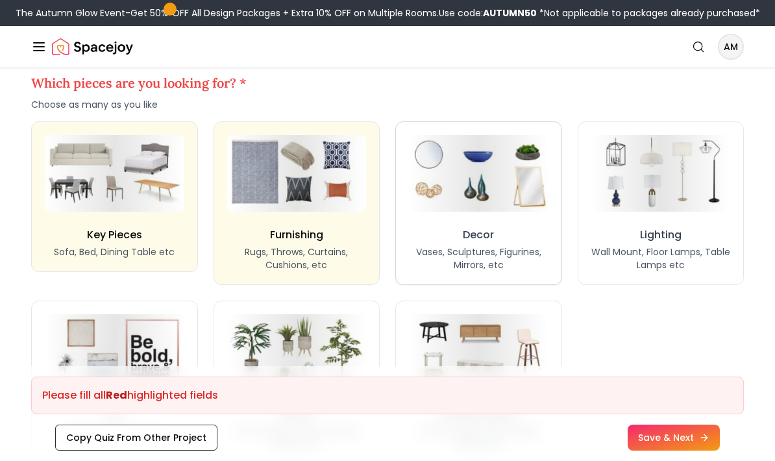
click at [420, 236] on div "Decor Vases, Sculptures, Figurines, Mirrors, etc" at bounding box center [479, 249] width 140 height 44
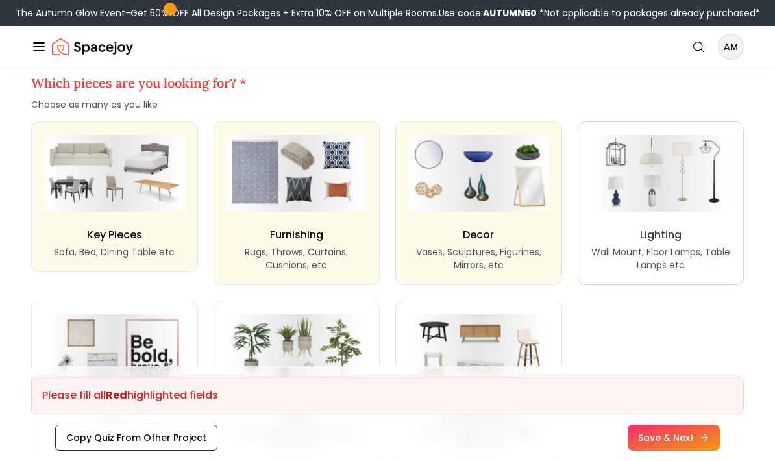
click at [629, 258] on p "Wall Mount, Floor Lamps, Table Lamps etc" at bounding box center [662, 258] width 140 height 26
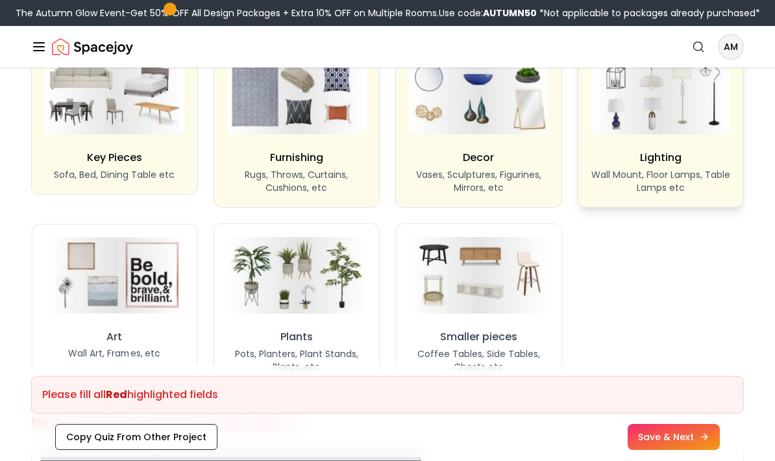
scroll to position [1107, 0]
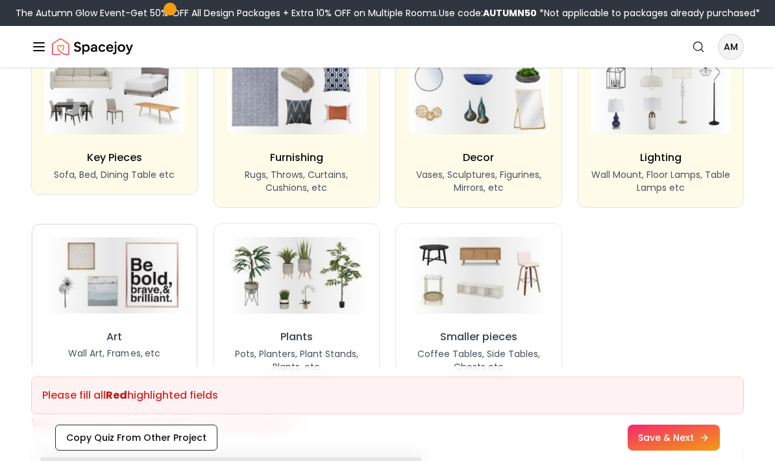
click at [47, 350] on button "Art Wall Art, Frames, etc" at bounding box center [115, 299] width 166 height 150
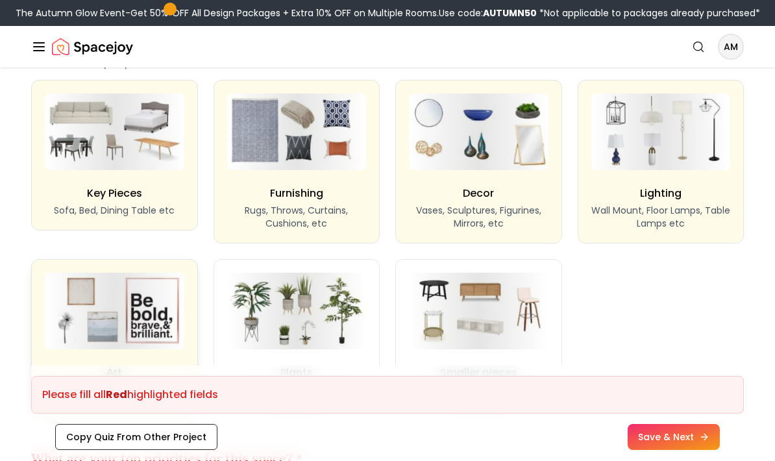
scroll to position [1073, 0]
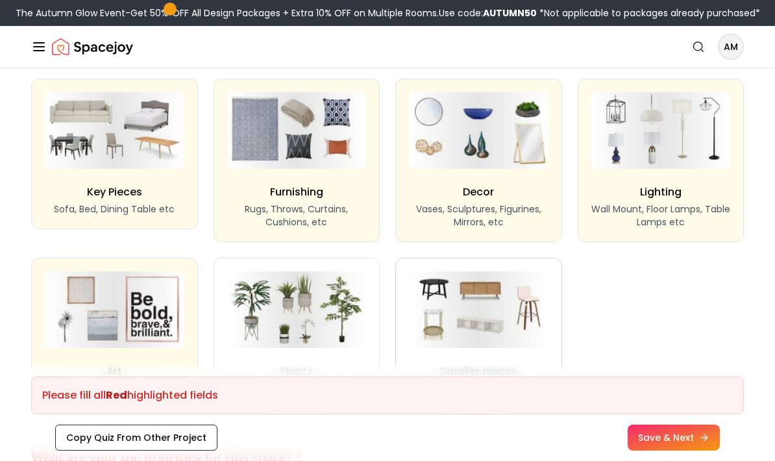
click at [466, 392] on p "Coffee Tables, Side Tables, Chests etc" at bounding box center [479, 395] width 140 height 26
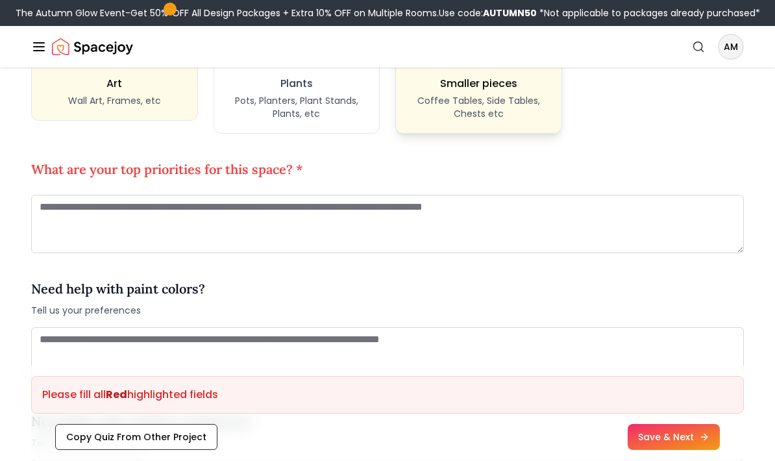
scroll to position [1361, 0]
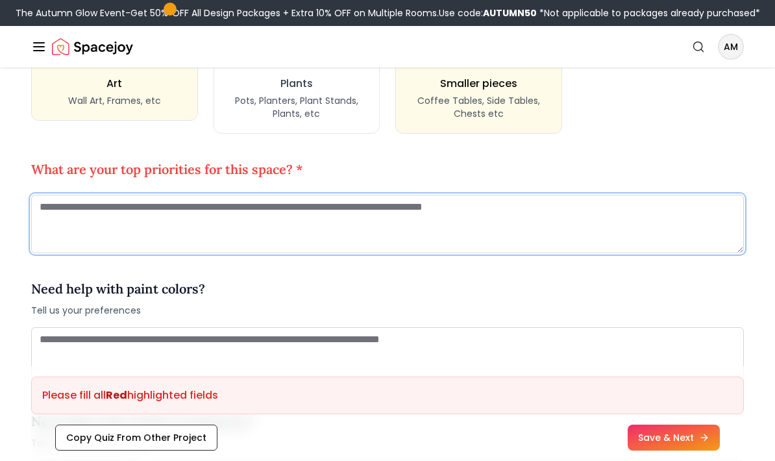
click at [248, 232] on textarea at bounding box center [387, 224] width 713 height 58
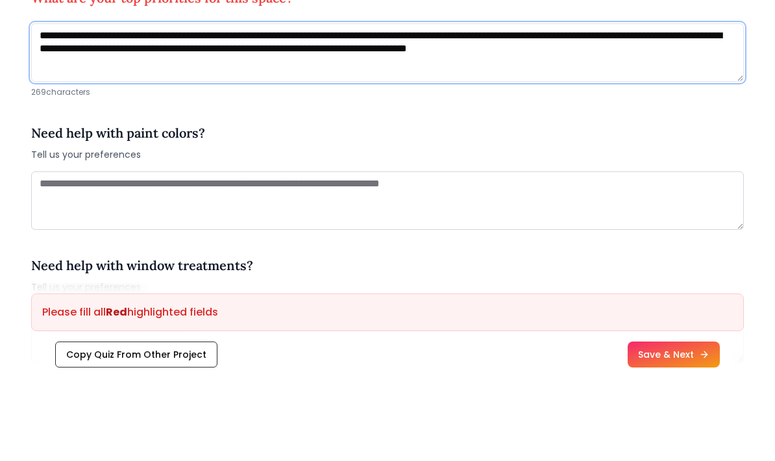
scroll to position [1449, 0]
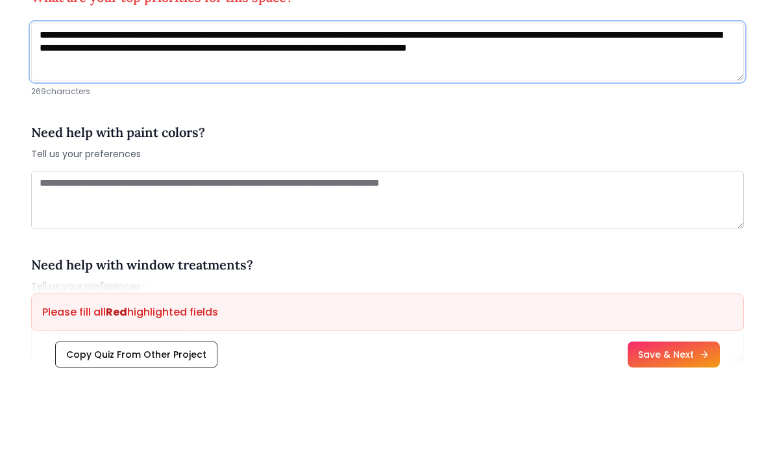
type textarea "**********"
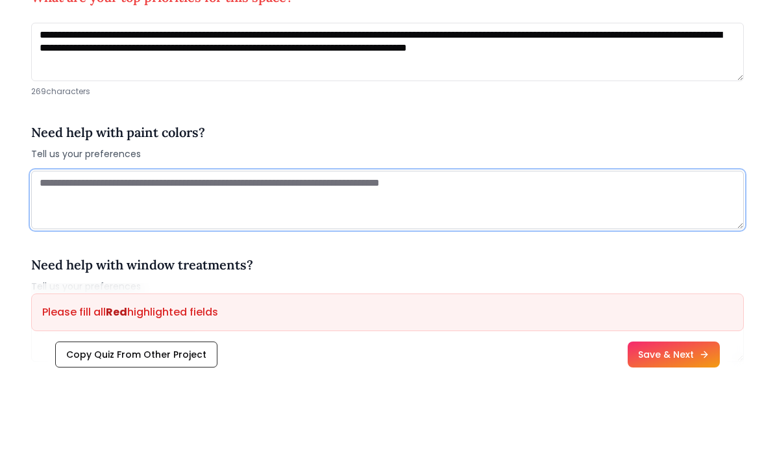
click at [66, 254] on textarea at bounding box center [387, 283] width 713 height 58
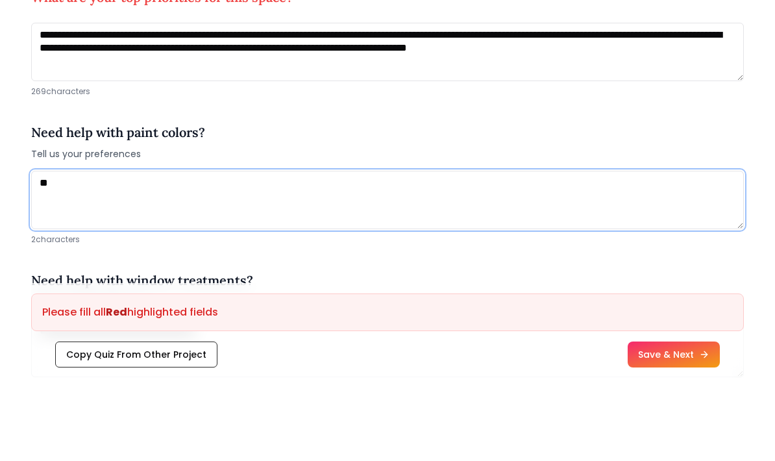
type textarea "*"
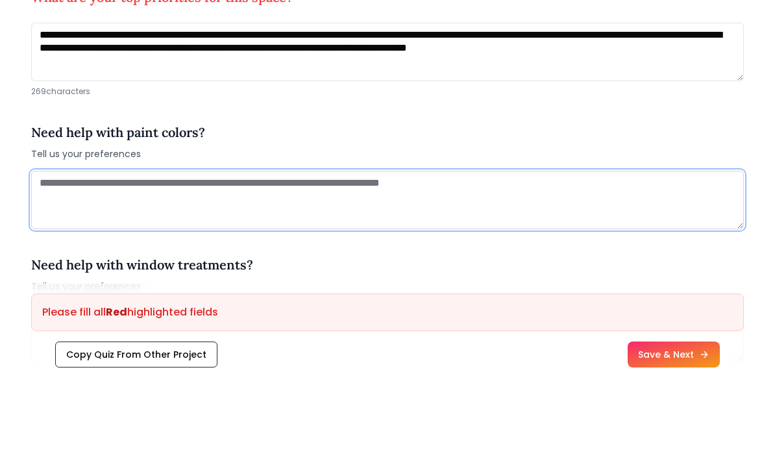
type textarea "*"
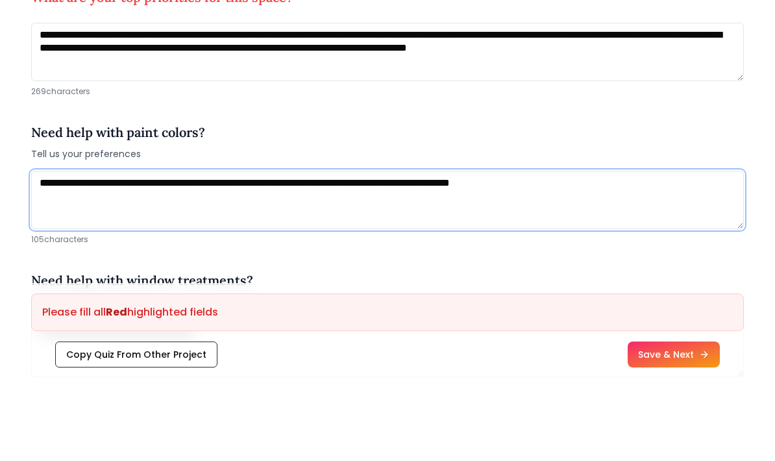
click at [523, 254] on textarea "**********" at bounding box center [387, 283] width 713 height 58
click at [594, 254] on textarea "**********" at bounding box center [387, 283] width 713 height 58
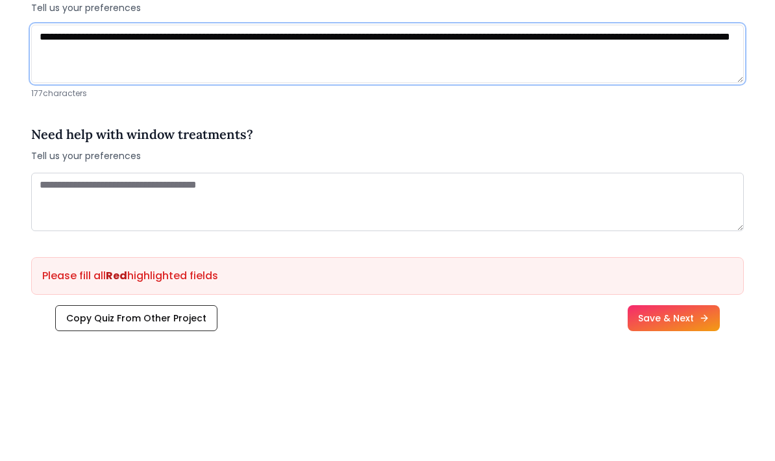
scroll to position [1604, 0]
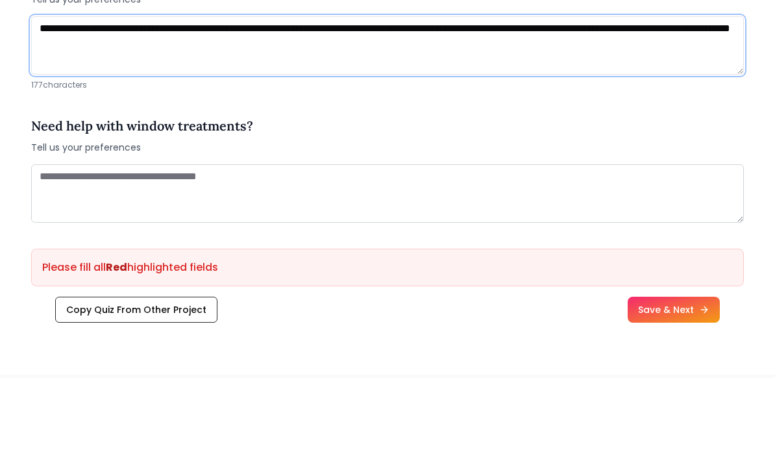
type textarea "**********"
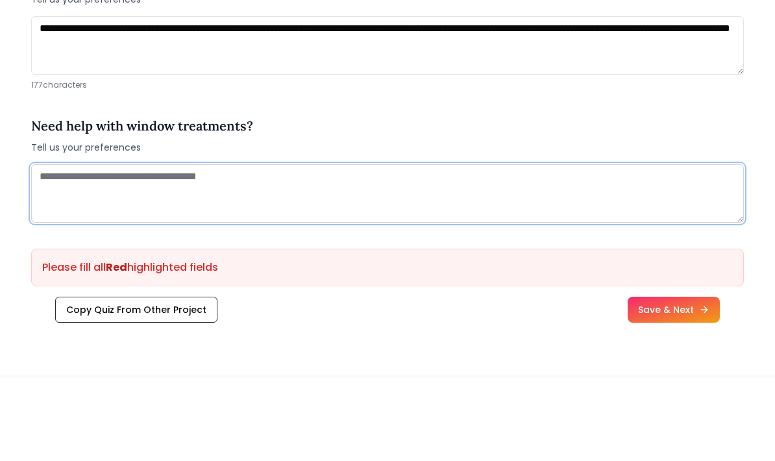
click at [79, 247] on textarea at bounding box center [387, 276] width 713 height 58
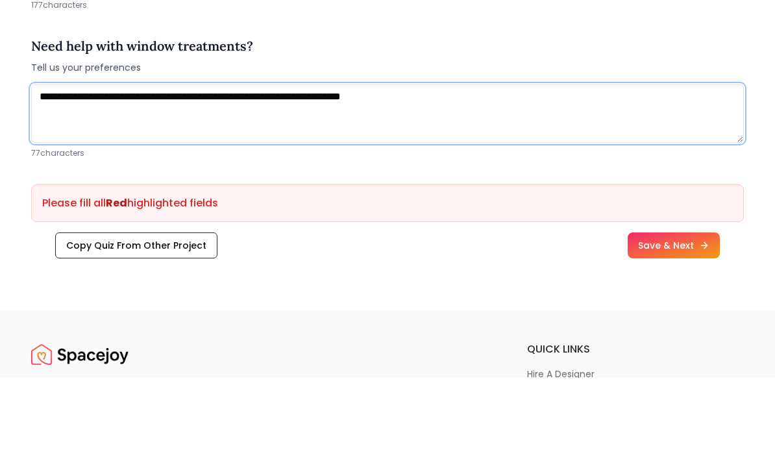
scroll to position [1688, 0]
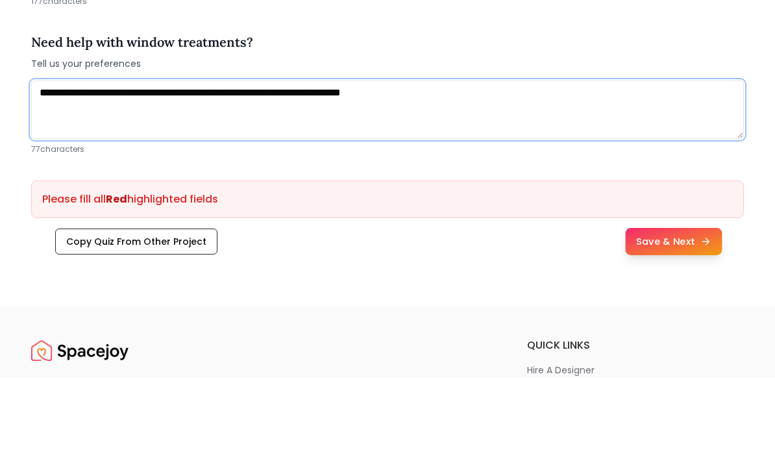
type textarea "**********"
click at [651, 311] on button "Save & Next" at bounding box center [673, 324] width 97 height 27
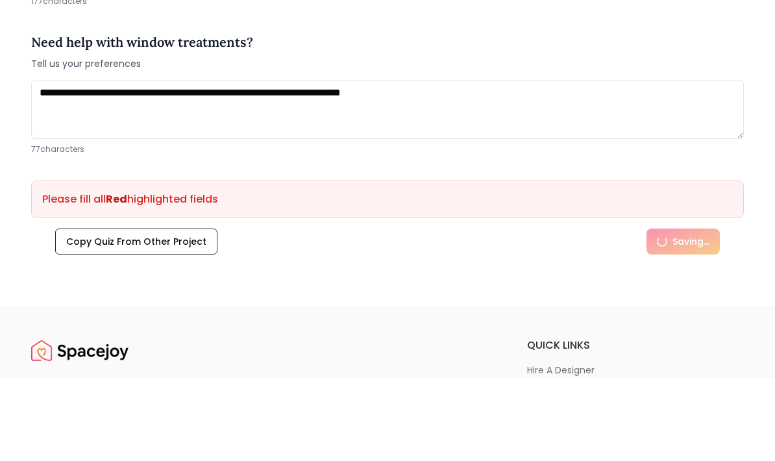
scroll to position [1771, 0]
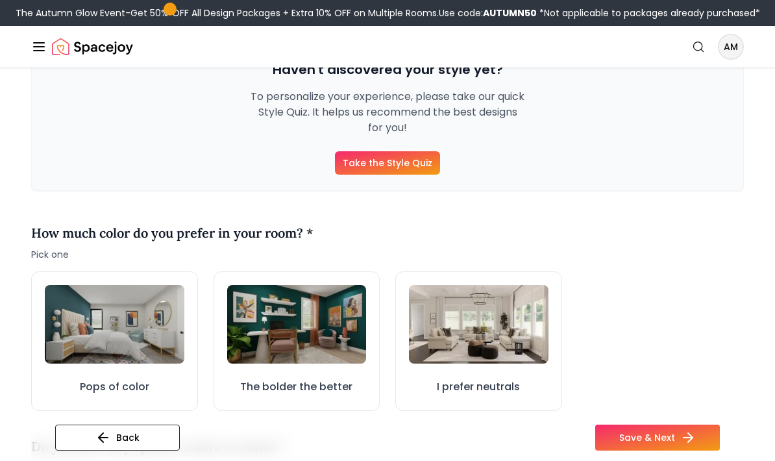
scroll to position [216, 0]
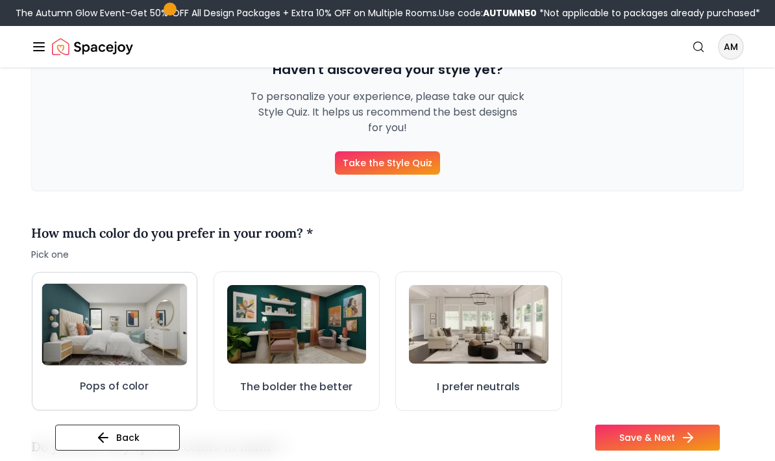
click at [88, 351] on img at bounding box center [114, 325] width 145 height 82
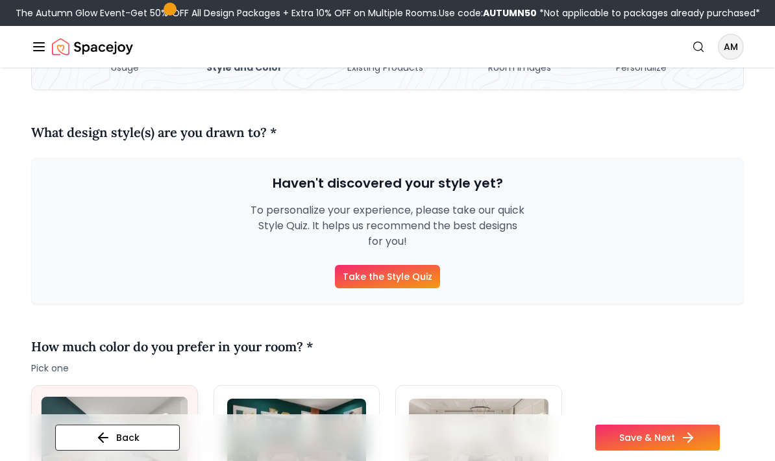
scroll to position [94, 0]
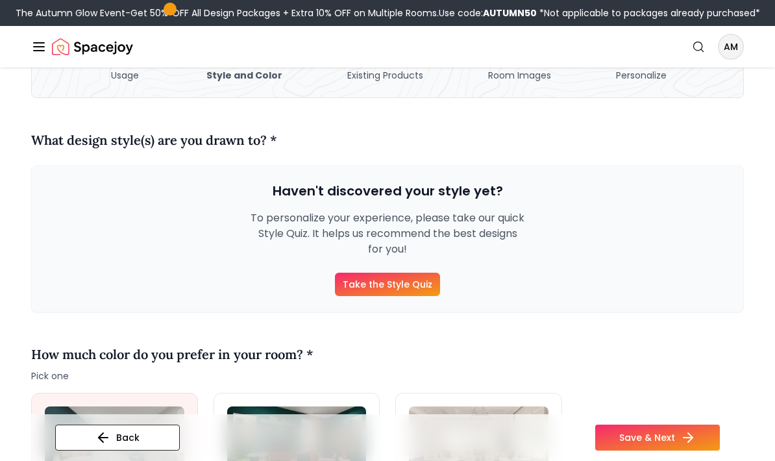
click at [370, 284] on link "Take the Style Quiz" at bounding box center [387, 284] width 105 height 23
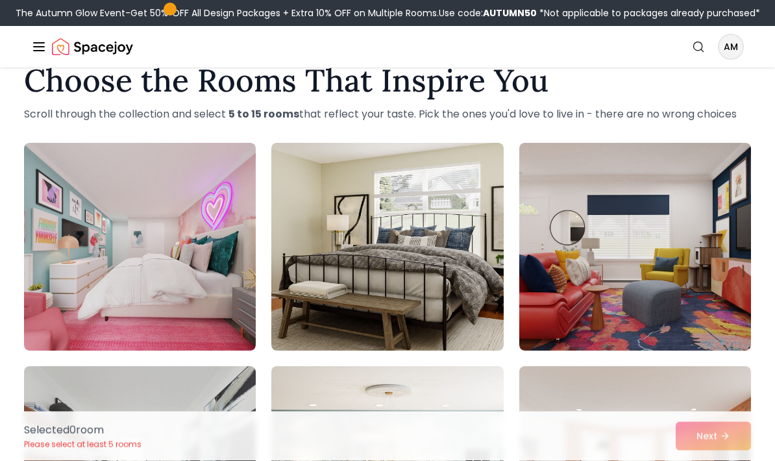
scroll to position [35, 0]
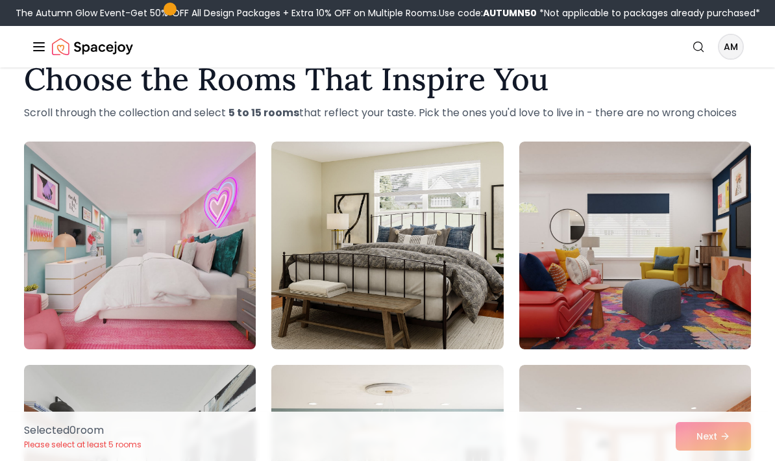
click at [138, 270] on img at bounding box center [140, 245] width 244 height 218
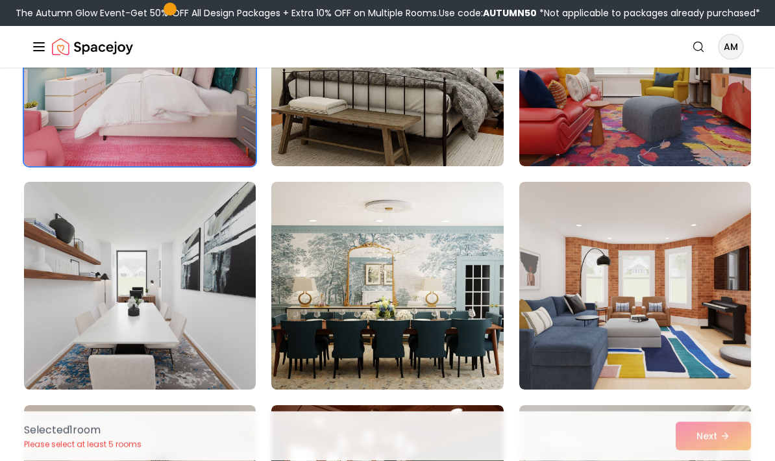
scroll to position [223, 0]
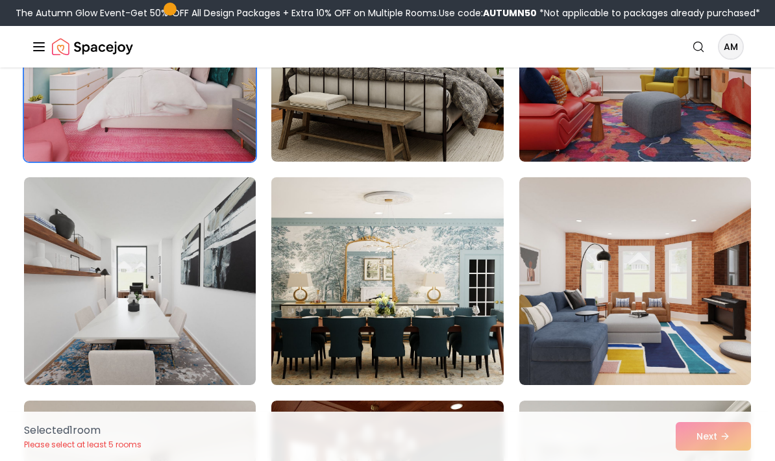
click at [307, 334] on img at bounding box center [388, 281] width 244 height 218
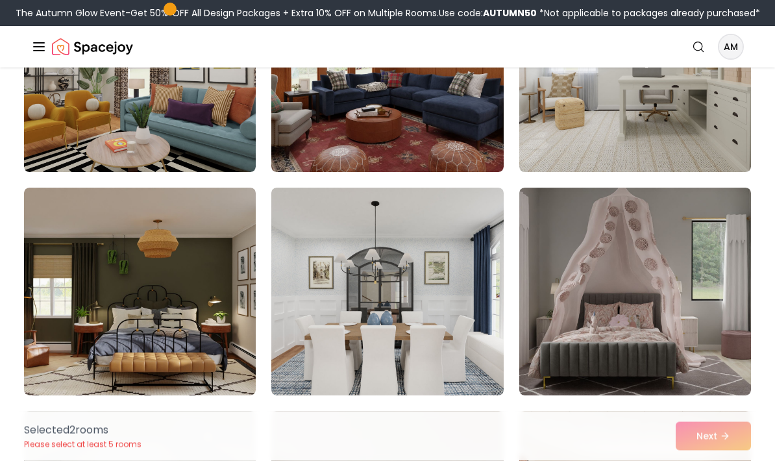
scroll to position [661, 0]
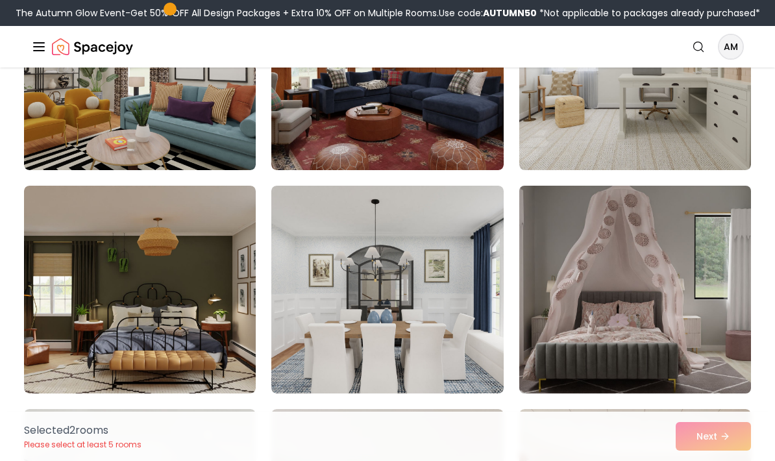
click at [535, 347] on img at bounding box center [636, 290] width 244 height 218
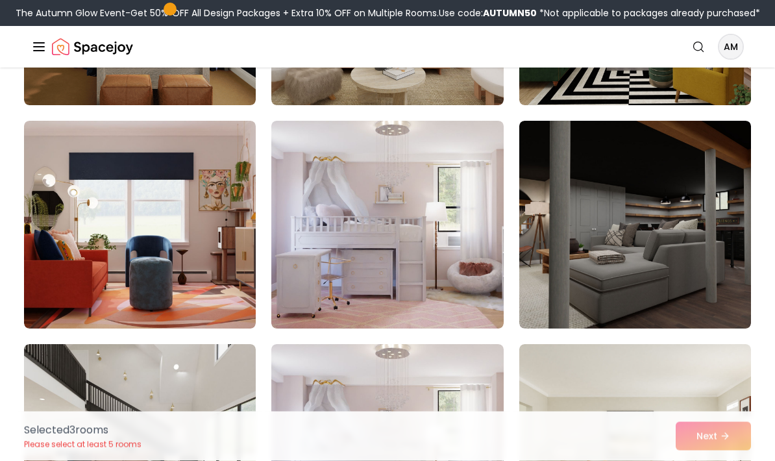
scroll to position [2290, 0]
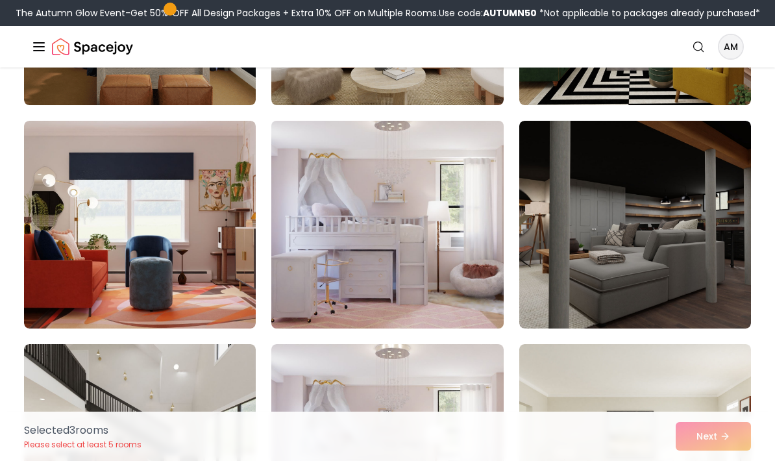
click at [324, 286] on img at bounding box center [388, 225] width 244 height 218
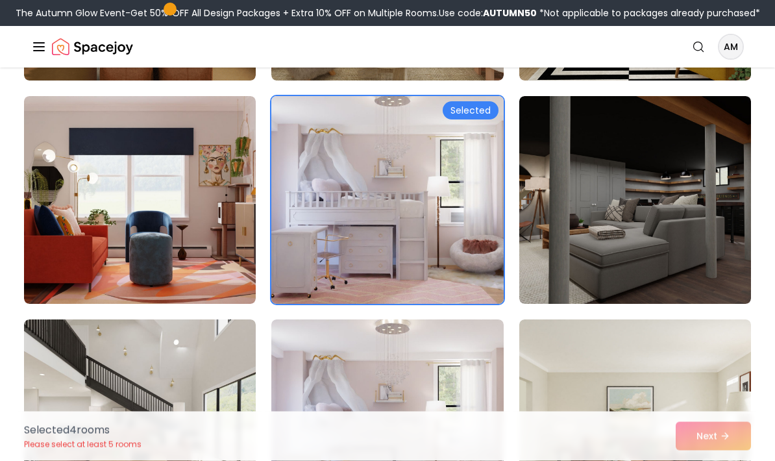
scroll to position [2315, 0]
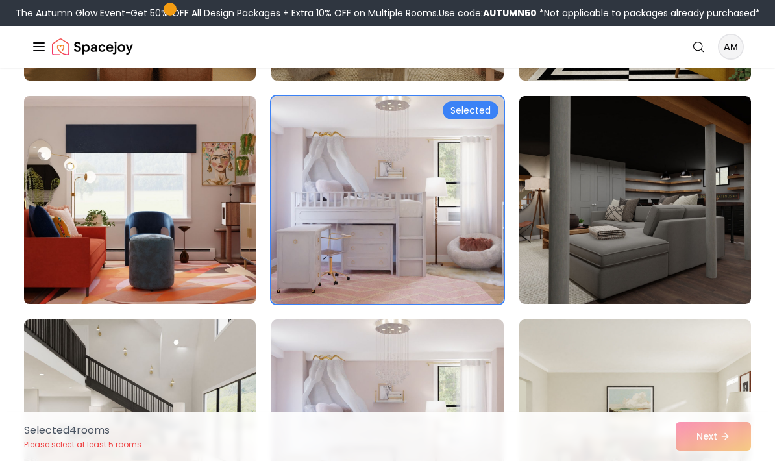
click at [42, 272] on img at bounding box center [140, 200] width 244 height 218
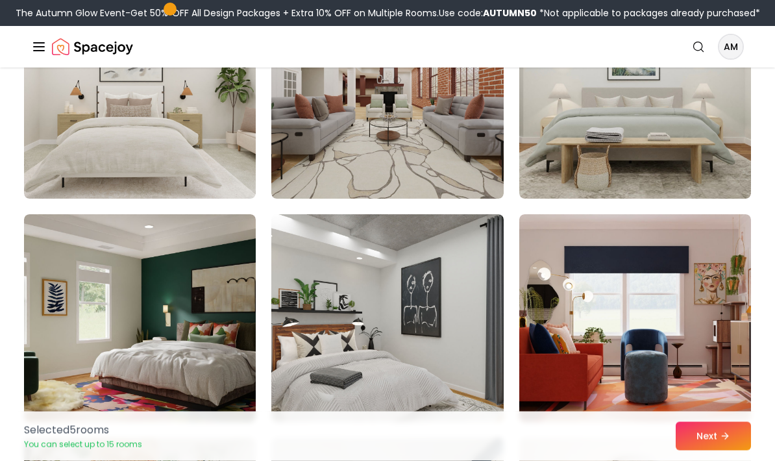
scroll to position [3103, 0]
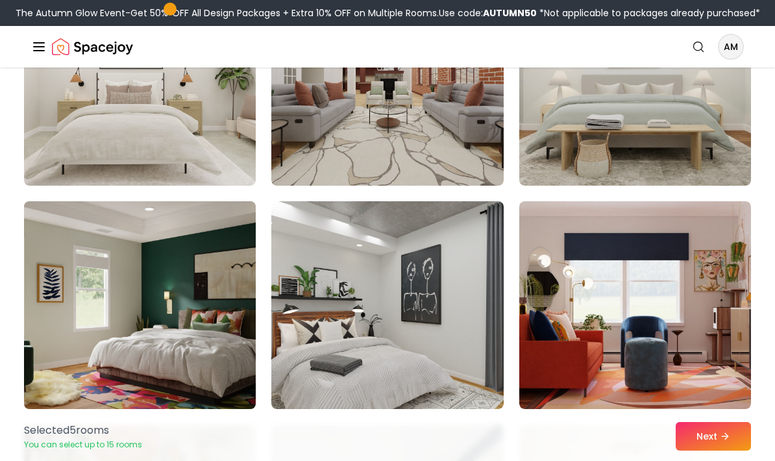
click at [86, 332] on img at bounding box center [140, 305] width 244 height 218
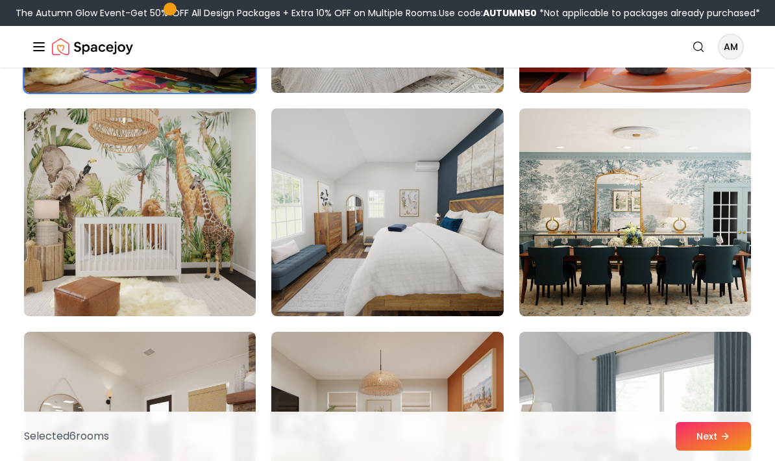
click at [68, 272] on img at bounding box center [140, 212] width 244 height 218
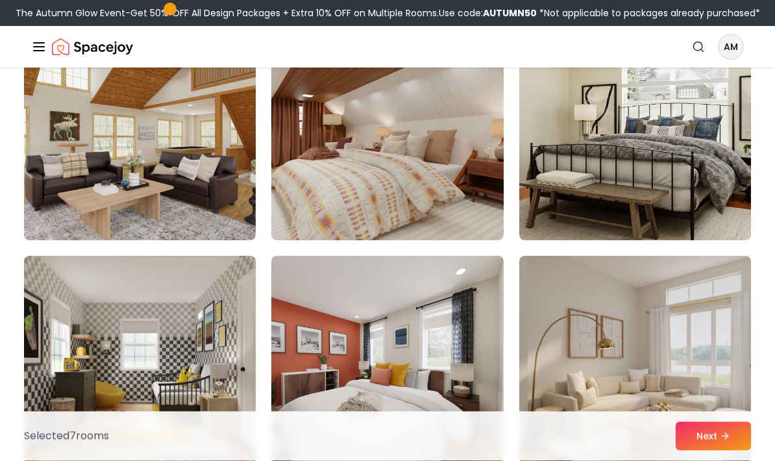
scroll to position [3942, 0]
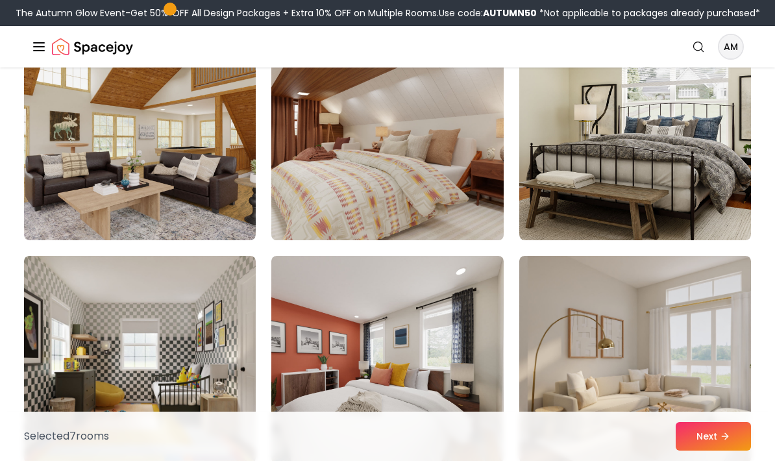
click at [348, 197] on img at bounding box center [388, 136] width 244 height 218
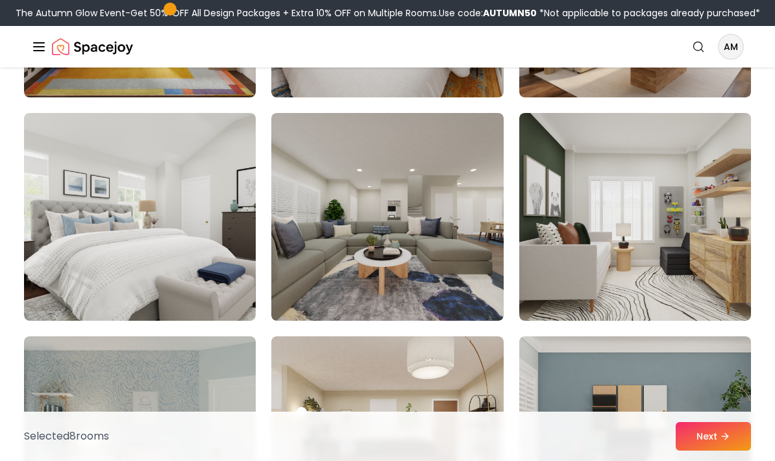
scroll to position [4311, 0]
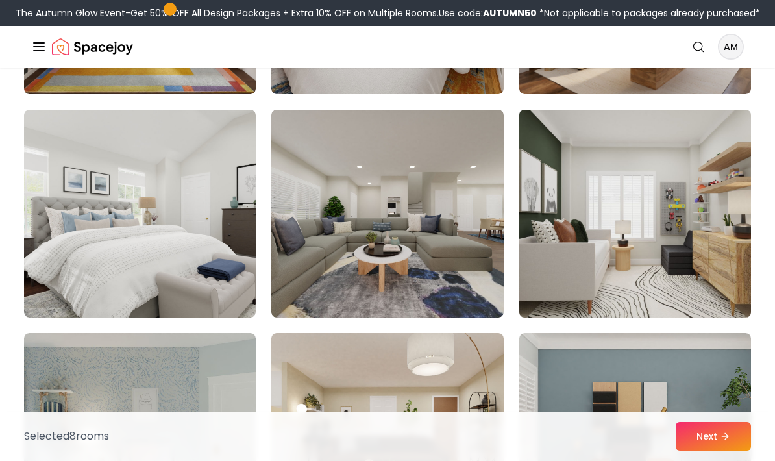
click at [559, 250] on img at bounding box center [636, 214] width 244 height 218
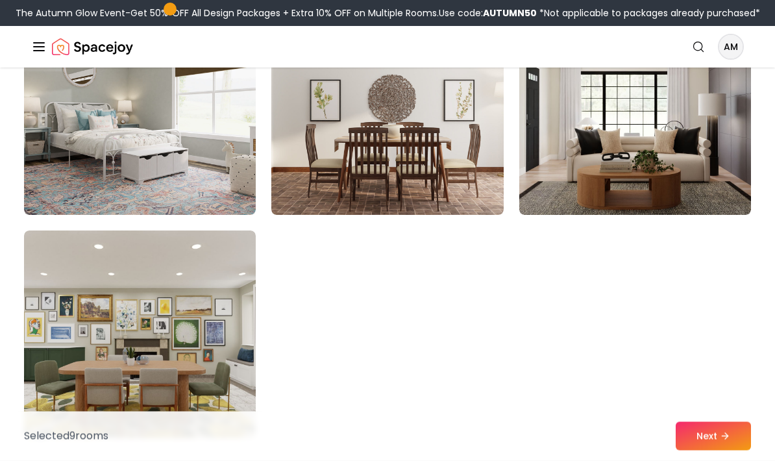
scroll to position [7318, 0]
click at [701, 451] on button "Next" at bounding box center [713, 436] width 75 height 29
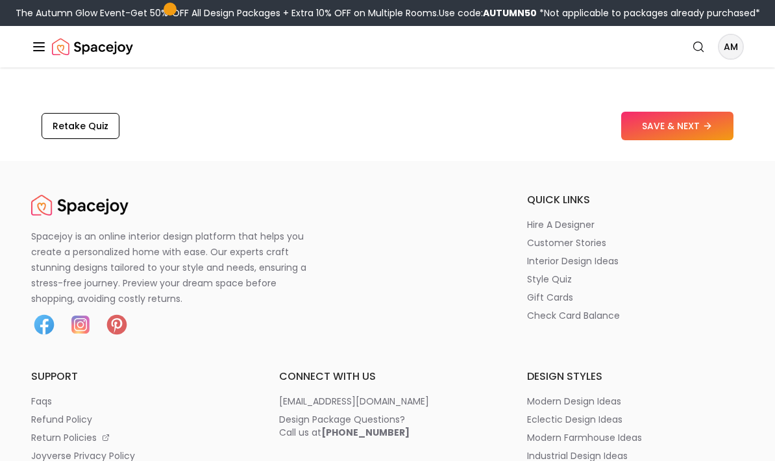
scroll to position [2331, 0]
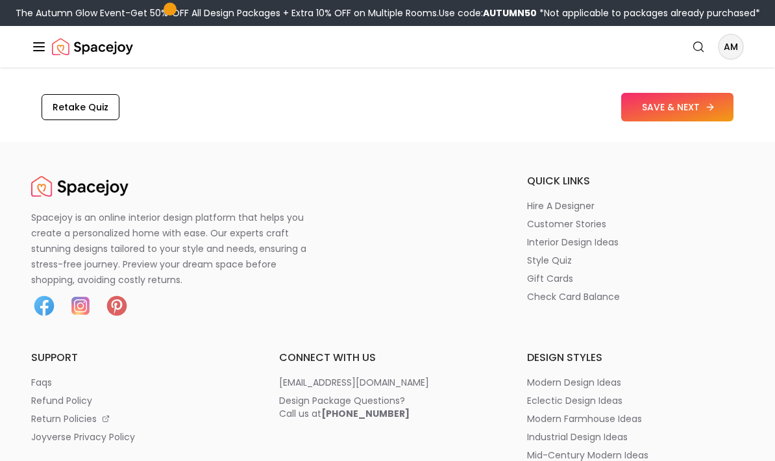
click at [651, 93] on button "SAVE & NEXT" at bounding box center [677, 107] width 112 height 29
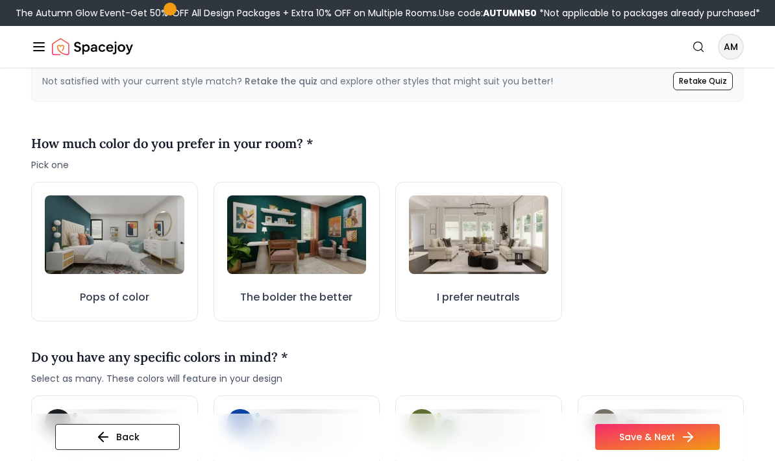
scroll to position [355, 0]
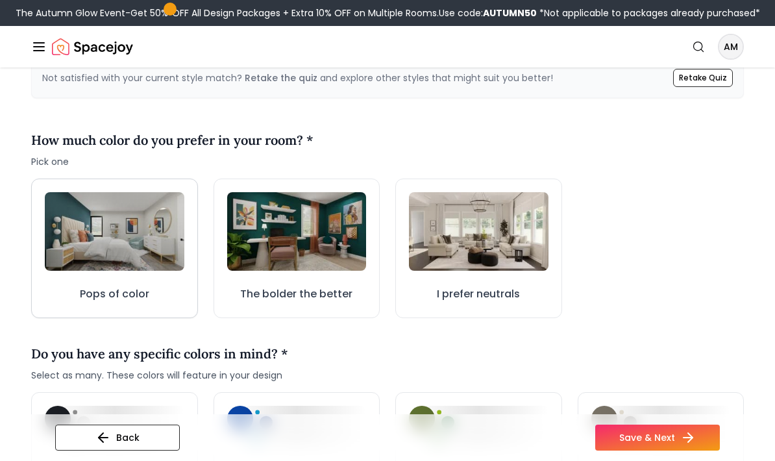
click at [64, 300] on button "Pops of color" at bounding box center [114, 249] width 167 height 140
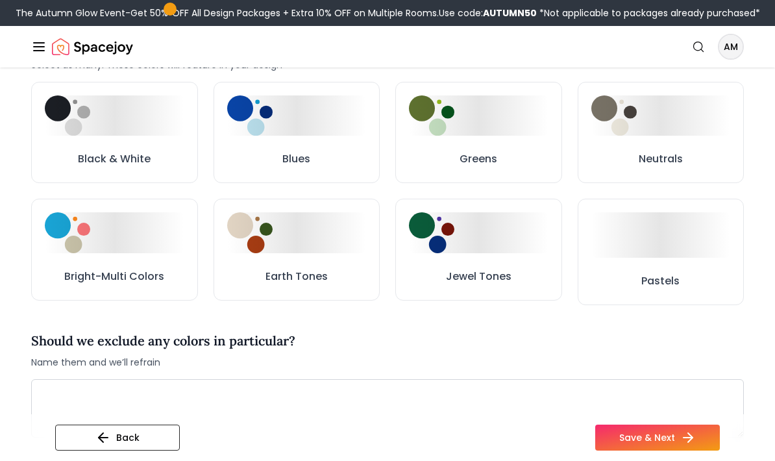
scroll to position [673, 0]
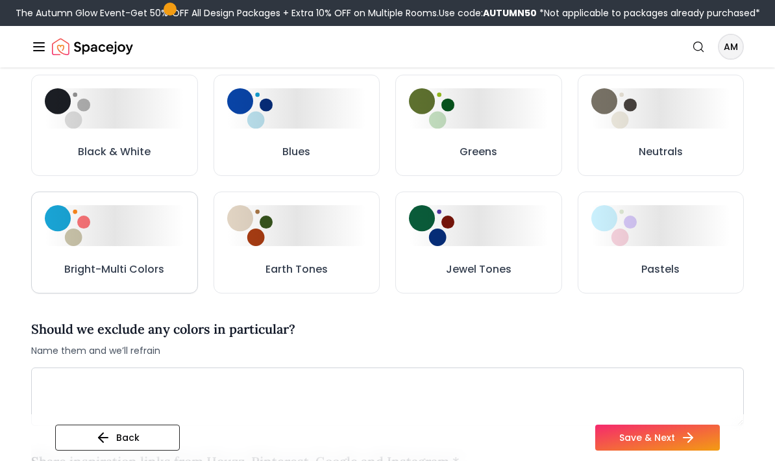
click at [149, 247] on button "Bright-Multi Colors" at bounding box center [114, 243] width 167 height 102
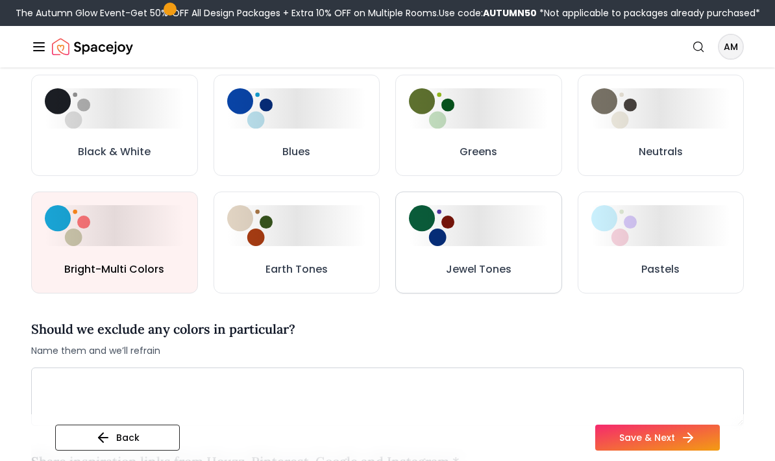
click at [488, 259] on button "Jewel Tones" at bounding box center [478, 243] width 167 height 102
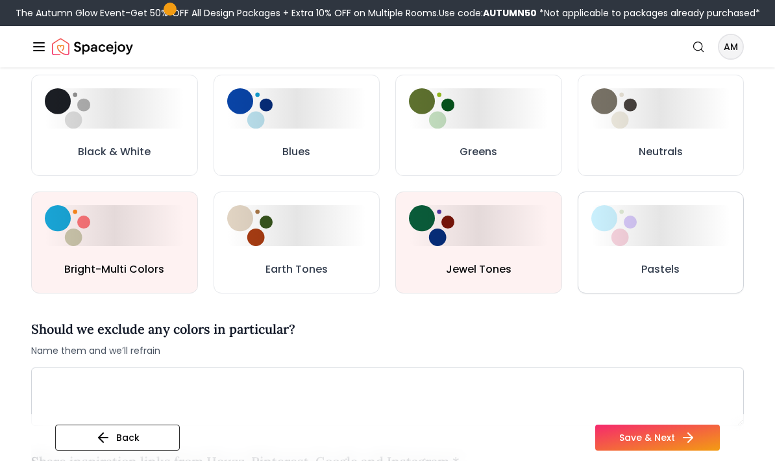
click at [642, 282] on button "Pastels" at bounding box center [661, 243] width 167 height 102
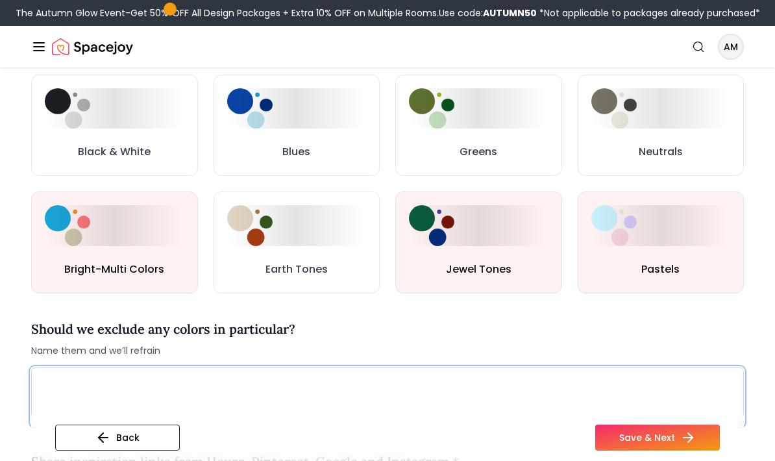
click at [205, 394] on textarea at bounding box center [387, 397] width 713 height 58
click at [214, 372] on textarea "**********" at bounding box center [387, 397] width 713 height 58
click at [279, 383] on textarea "**********" at bounding box center [387, 397] width 713 height 58
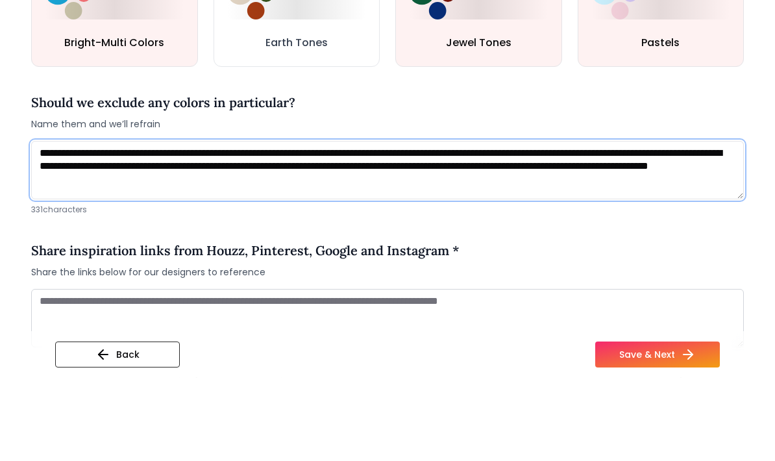
scroll to position [823, 0]
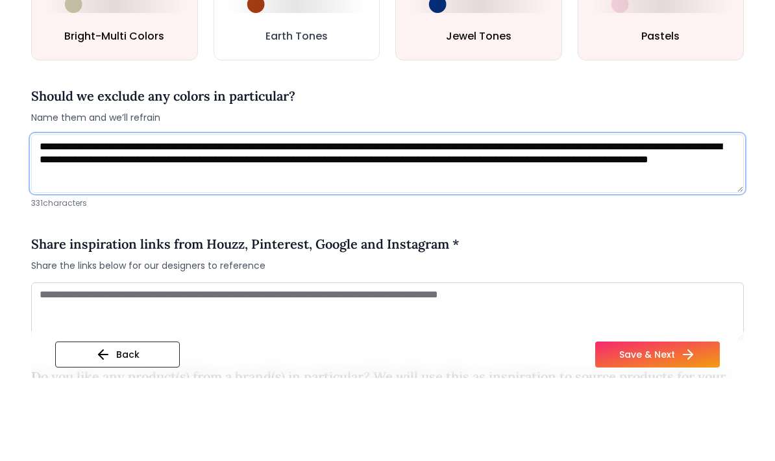
type textarea "**********"
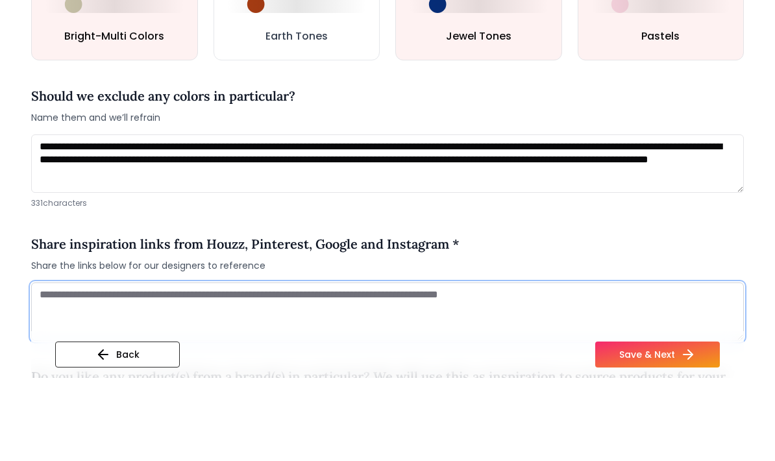
click at [56, 366] on textarea at bounding box center [387, 395] width 713 height 58
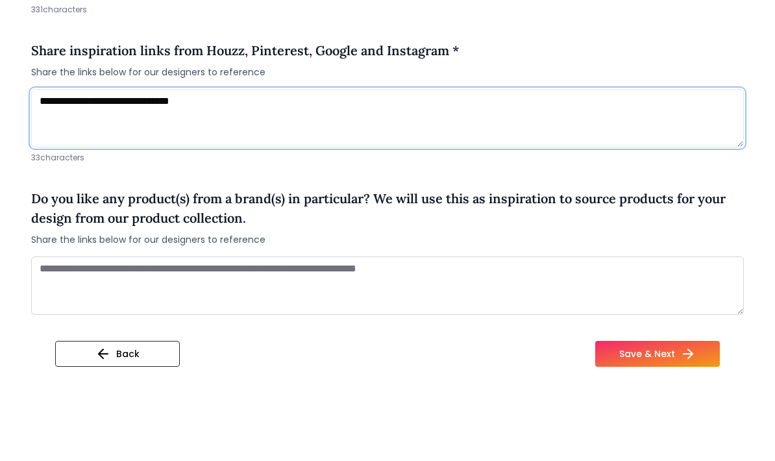
scroll to position [1017, 0]
type textarea "**********"
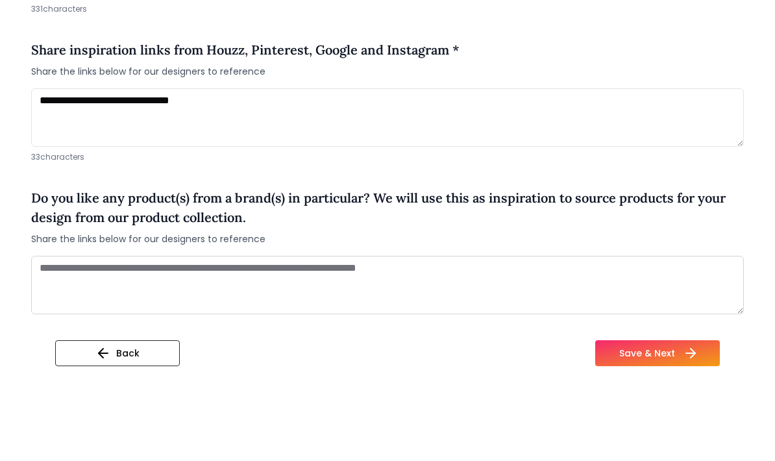
click at [616, 423] on button "Save & Next" at bounding box center [658, 436] width 125 height 26
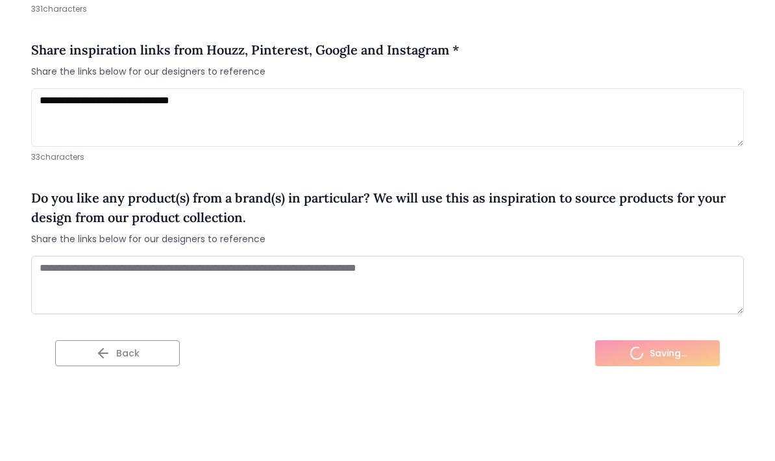
scroll to position [1101, 0]
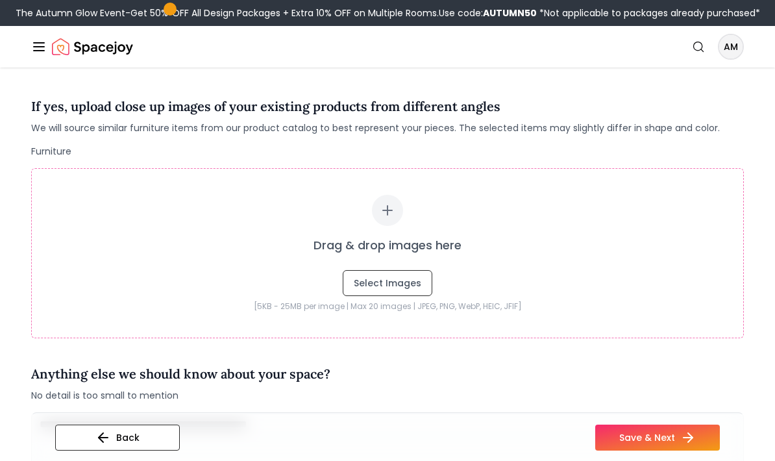
scroll to position [270, 0]
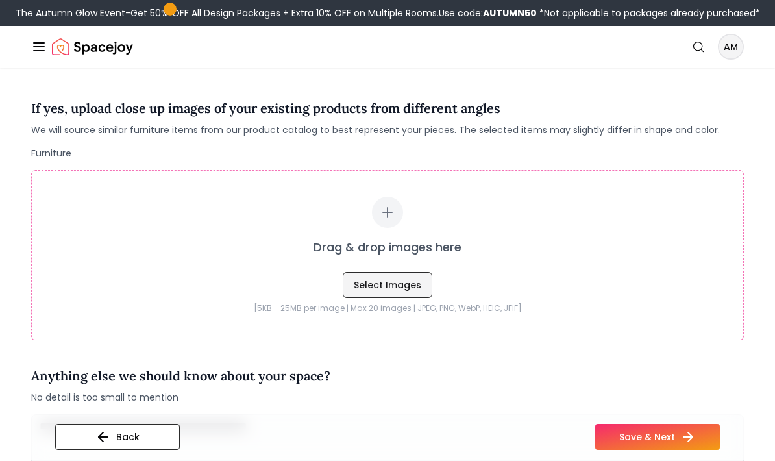
click at [395, 297] on button "Select Images" at bounding box center [388, 286] width 90 height 26
type input "**********"
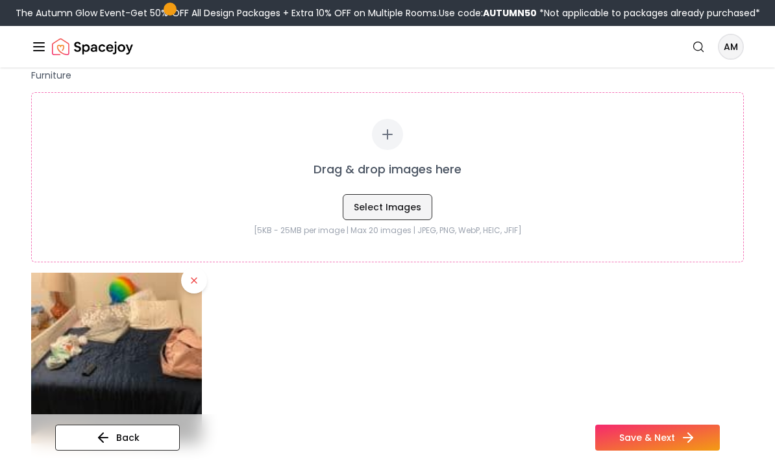
scroll to position [353, 0]
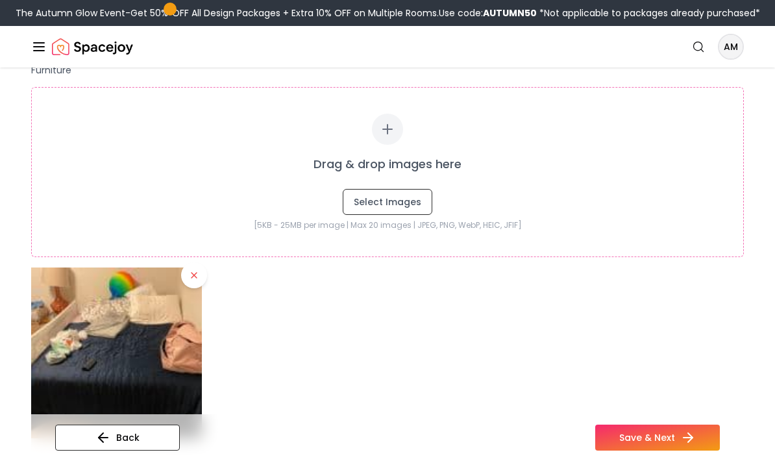
click at [392, 135] on icon at bounding box center [388, 129] width 16 height 16
type input "**********"
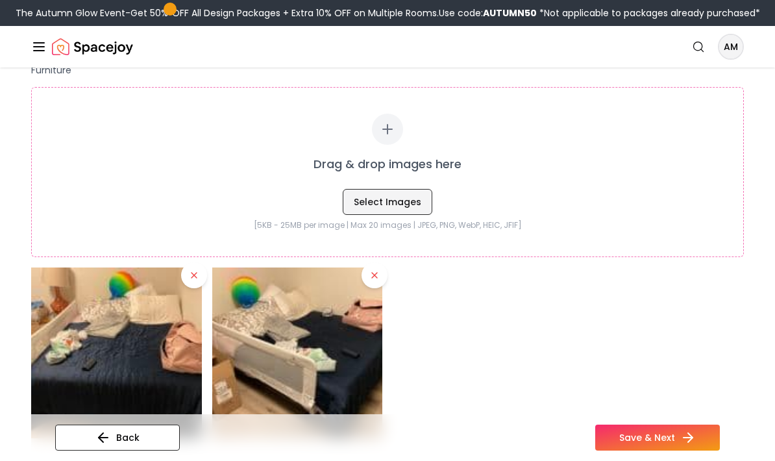
click at [399, 203] on button "Select Images" at bounding box center [388, 202] width 90 height 26
type input "**********"
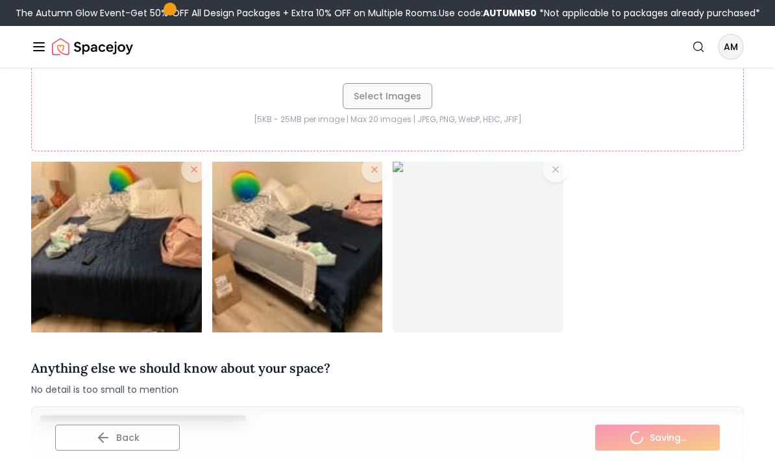
scroll to position [459, 0]
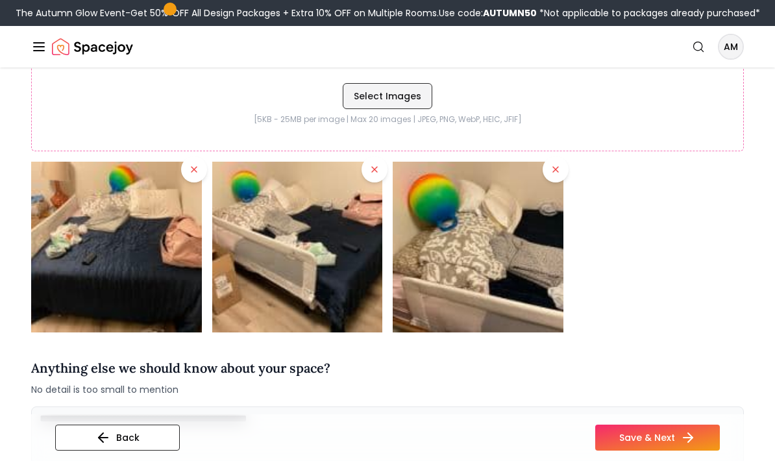
click at [368, 94] on button "Select Images" at bounding box center [388, 96] width 90 height 26
type input "**********"
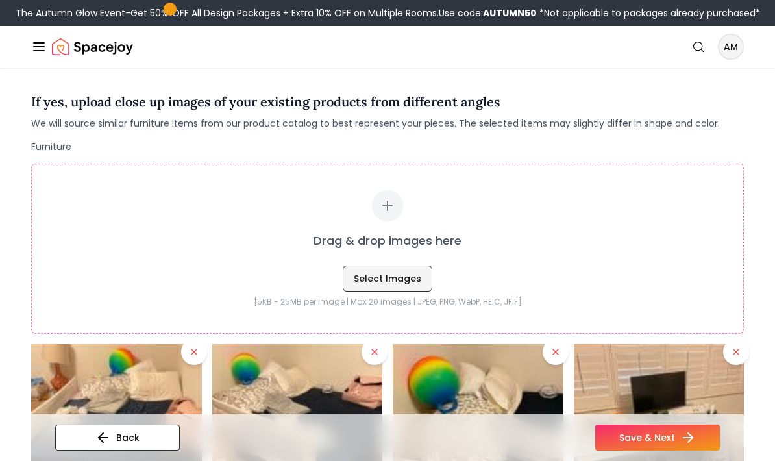
scroll to position [277, 0]
click at [388, 208] on icon at bounding box center [388, 205] width 0 height 9
type input "**********"
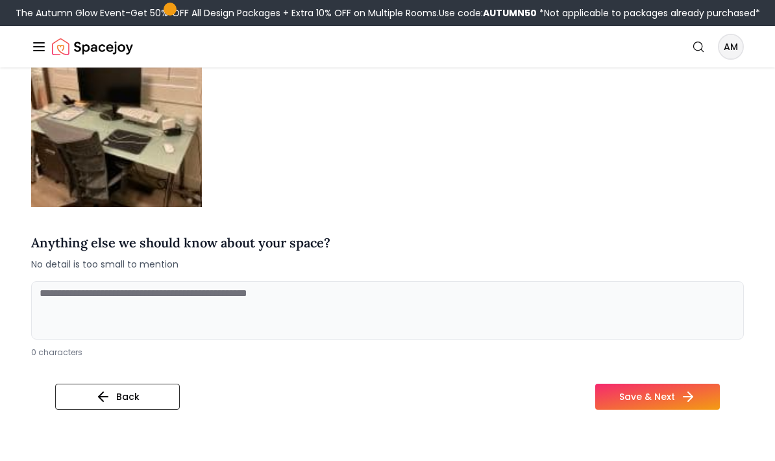
click at [597, 307] on textarea at bounding box center [387, 310] width 713 height 58
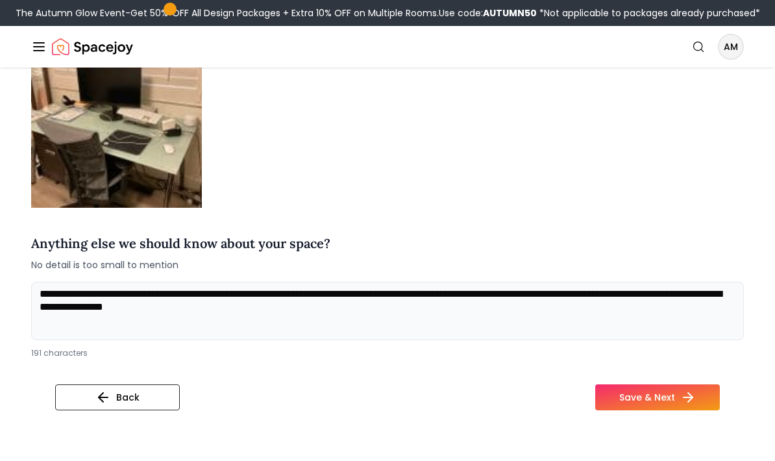
click at [177, 308] on textarea "**********" at bounding box center [387, 311] width 713 height 58
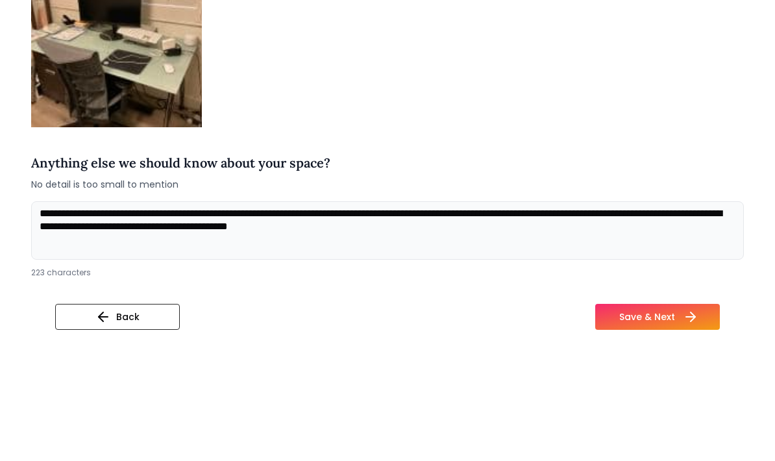
type textarea "**********"
click at [664, 384] on button "Save & Next" at bounding box center [658, 397] width 125 height 26
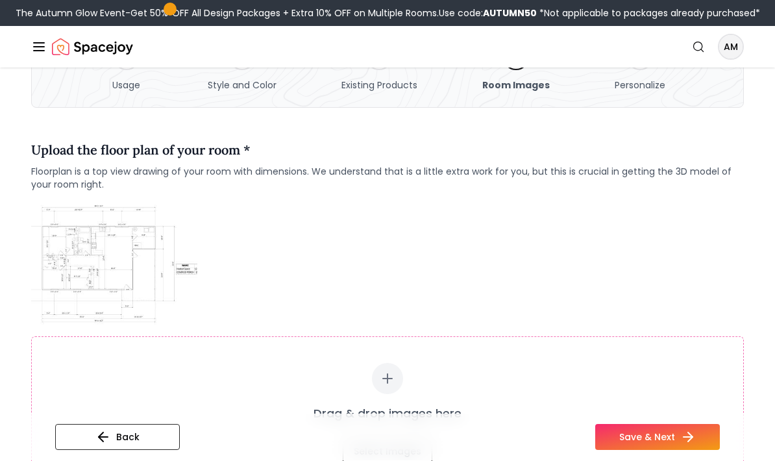
scroll to position [82, 0]
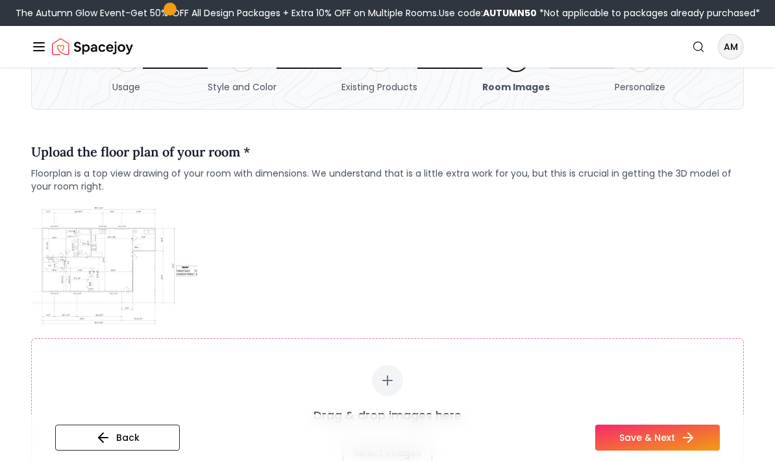
click at [68, 262] on img at bounding box center [114, 265] width 166 height 125
click at [92, 282] on img at bounding box center [114, 265] width 166 height 125
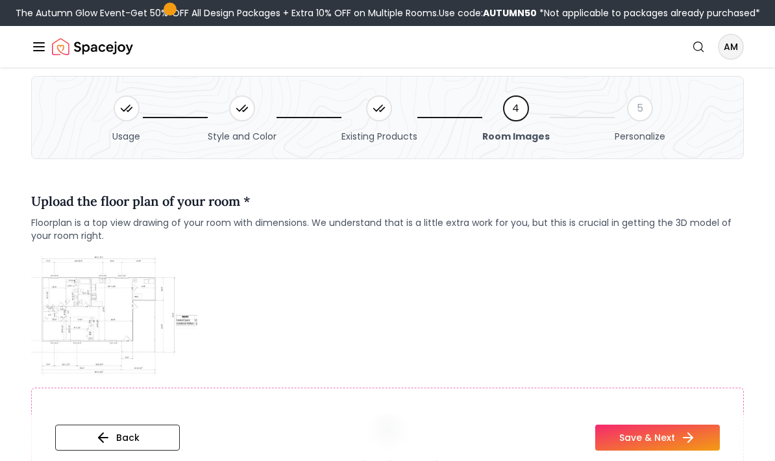
scroll to position [0, 0]
